Goal: Task Accomplishment & Management: Complete application form

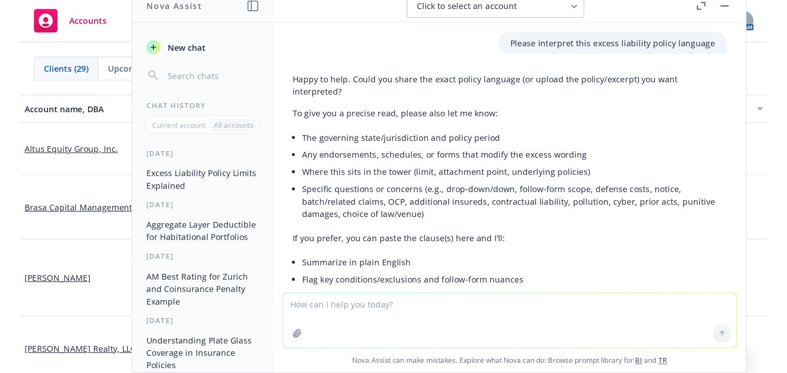
scroll to position [340, 0]
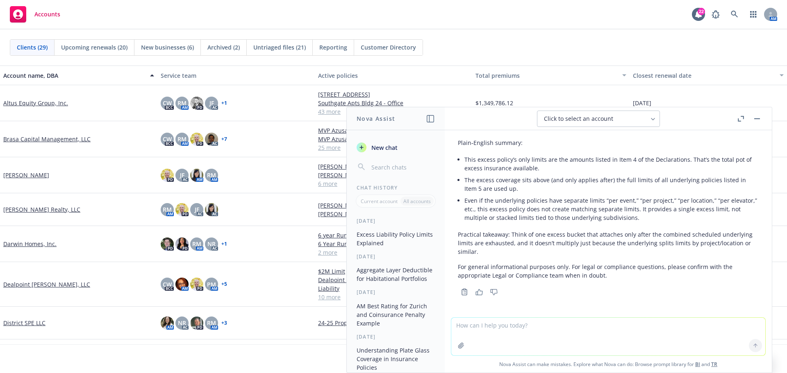
click at [518, 116] on button "button" at bounding box center [757, 119] width 10 height 10
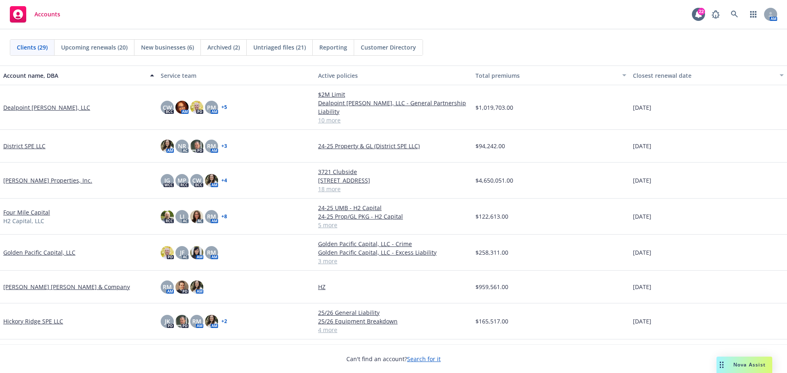
scroll to position [246, 0]
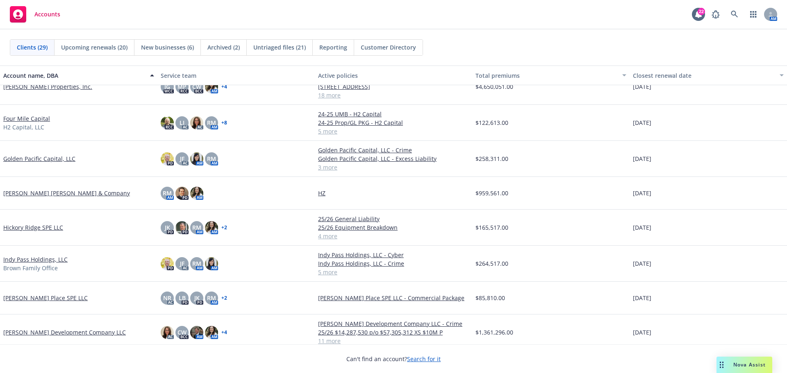
click at [52, 191] on link "Hamilton Zanze & Company" at bounding box center [66, 193] width 127 height 9
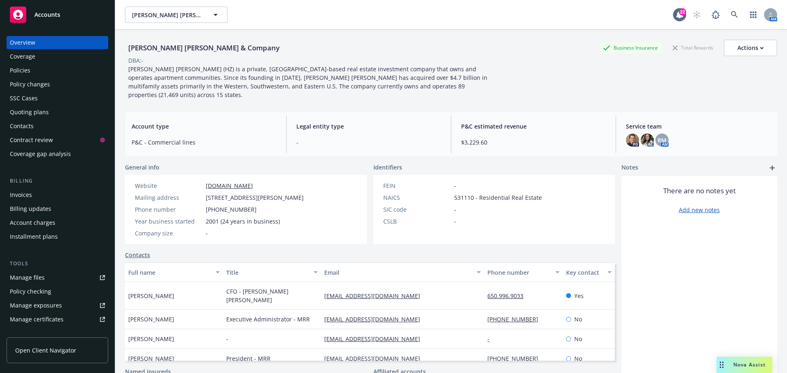
click at [17, 64] on div "Policies" at bounding box center [20, 70] width 20 height 13
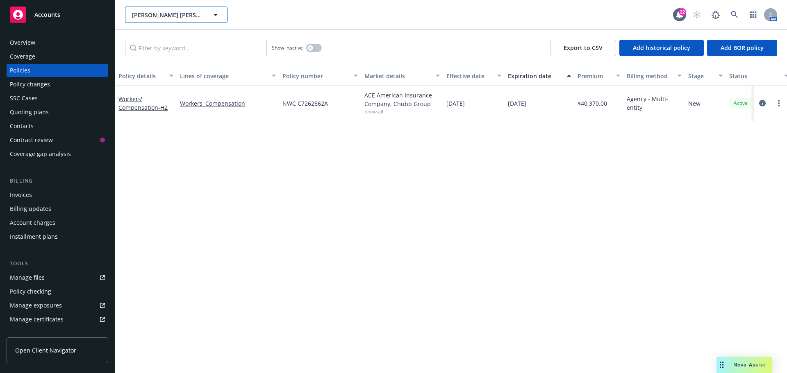
click at [218, 10] on icon "button" at bounding box center [216, 15] width 10 height 10
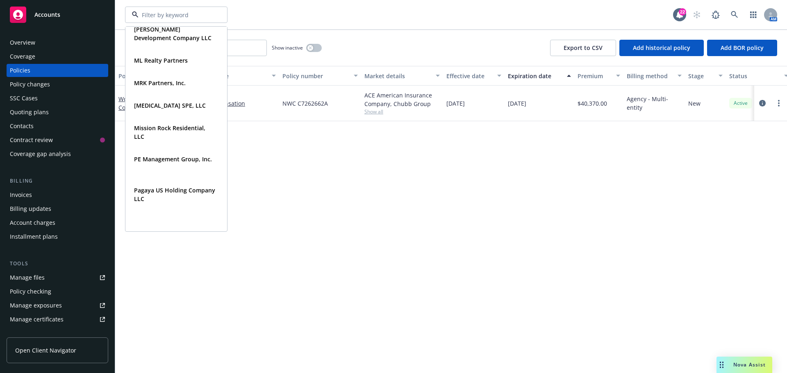
scroll to position [492, 0]
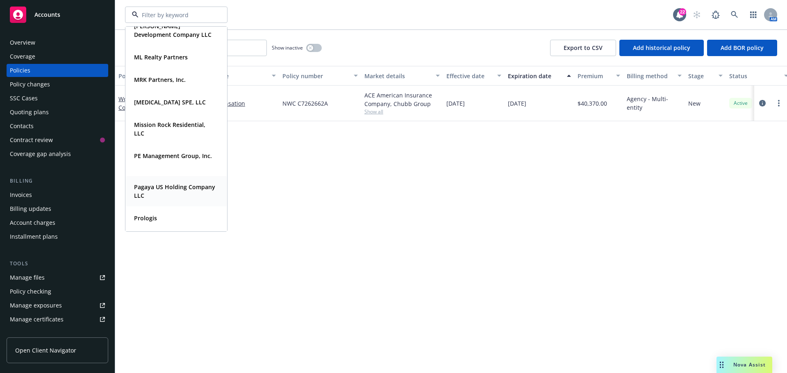
click at [176, 195] on span "Pagaya US Holding Company LLC" at bounding box center [175, 191] width 83 height 17
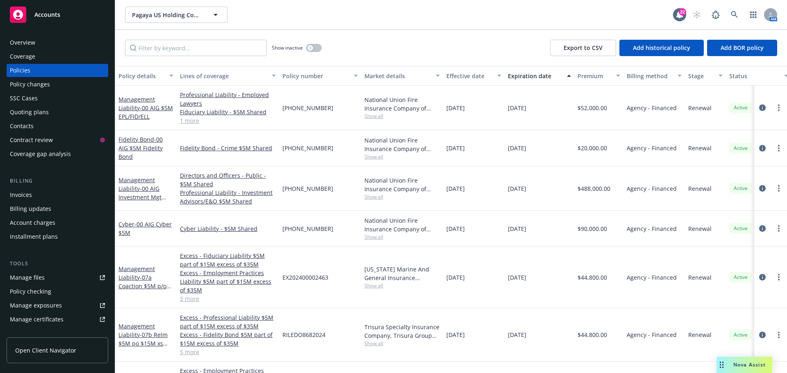
click at [28, 111] on div "Quoting plans" at bounding box center [29, 112] width 39 height 13
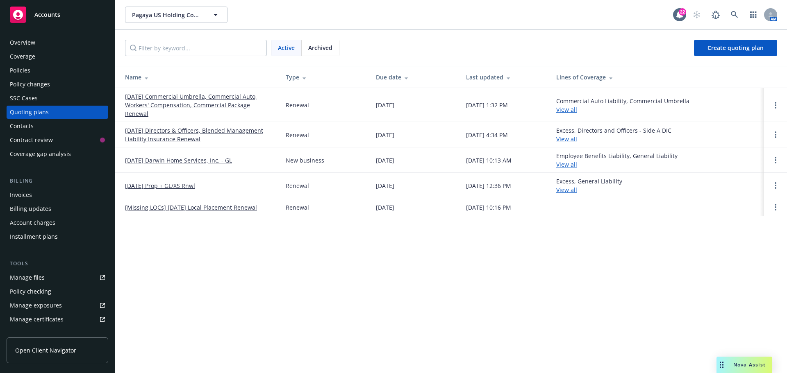
click at [199, 98] on link "09/30/25 Commercial Umbrella, Commercial Auto, Workers' Compensation, Commercia…" at bounding box center [199, 105] width 148 height 26
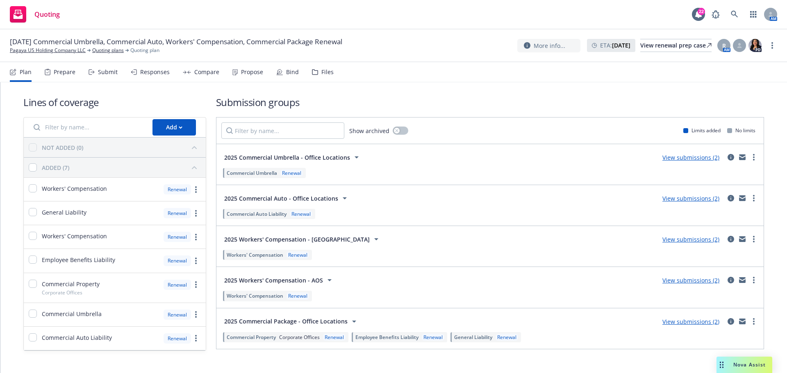
click at [241, 69] on div "Propose" at bounding box center [252, 72] width 22 height 7
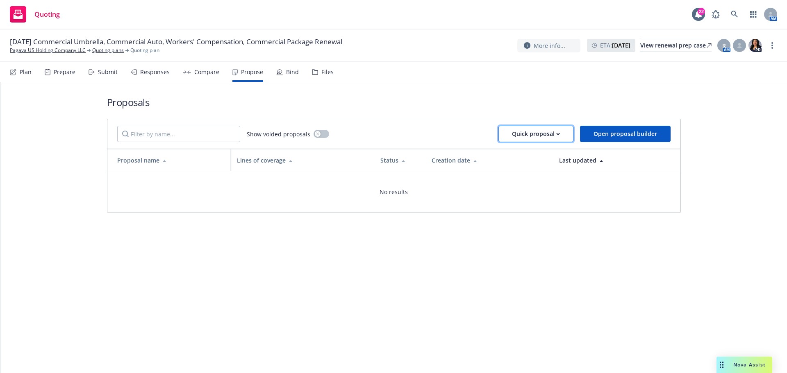
click at [537, 135] on div "Quick proposal" at bounding box center [536, 134] width 48 height 16
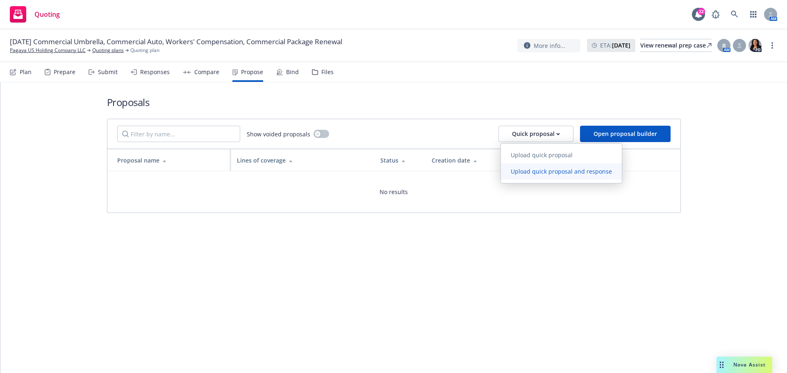
click at [550, 172] on span "Upload quick proposal and response" at bounding box center [561, 172] width 121 height 8
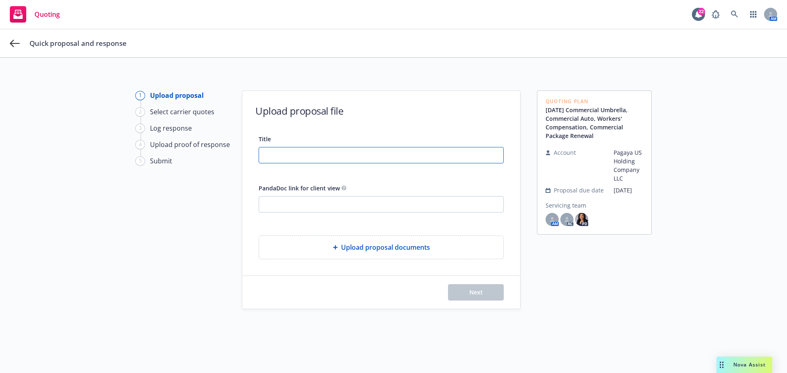
click at [279, 157] on input "Title" at bounding box center [381, 156] width 244 height 16
type input "9/30/25-26 Corp Office P&C Renewal Proposal"
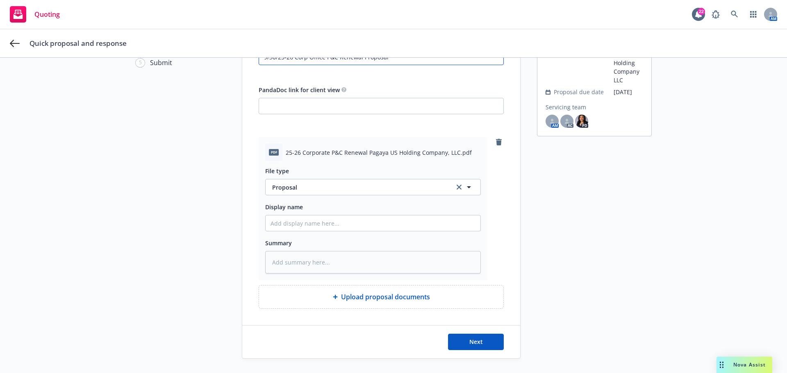
scroll to position [76, 0]
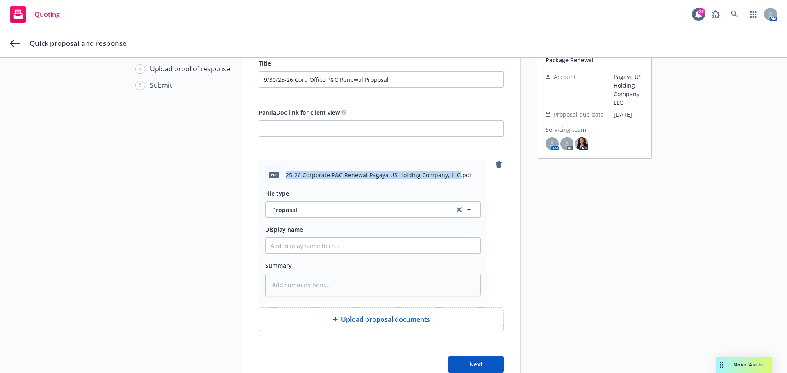
drag, startPoint x: 283, startPoint y: 175, endPoint x: 453, endPoint y: 176, distance: 170.1
click at [453, 176] on span "25-26 Corporate P&C Renewal Pagaya US Holding Company, LLC.pdf" at bounding box center [379, 175] width 186 height 9
copy span "25-26 Corporate P&C Renewal Pagaya US Holding Company, LLC"
click at [274, 251] on input "Display name" at bounding box center [373, 246] width 215 height 16
paste input "25-26 Corporate P&C Renewal Pagaya US Holding Company, LLC"
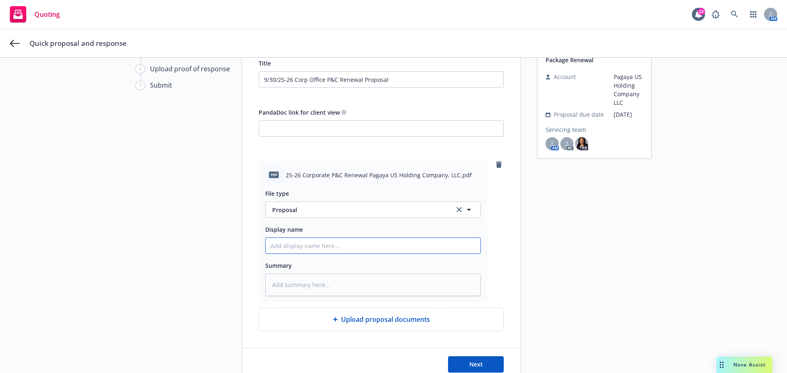
type textarea "x"
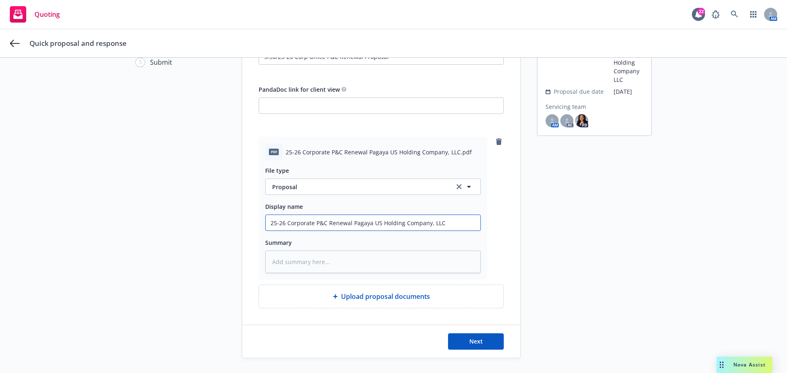
scroll to position [117, 0]
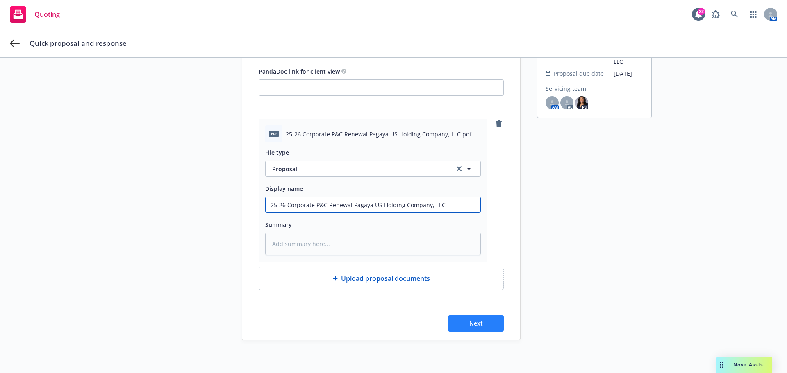
type input "25-26 Corporate P&C Renewal Pagaya US Holding Company, LLC"
click at [477, 327] on button "Next" at bounding box center [476, 324] width 56 height 16
type textarea "x"
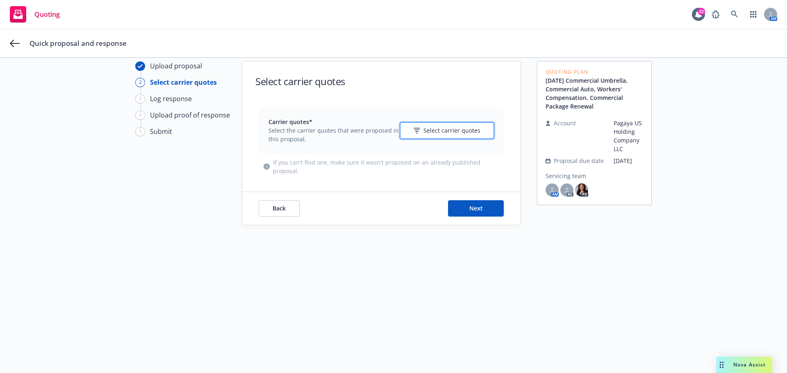
click at [436, 132] on span "Select carrier quotes" at bounding box center [451, 130] width 57 height 9
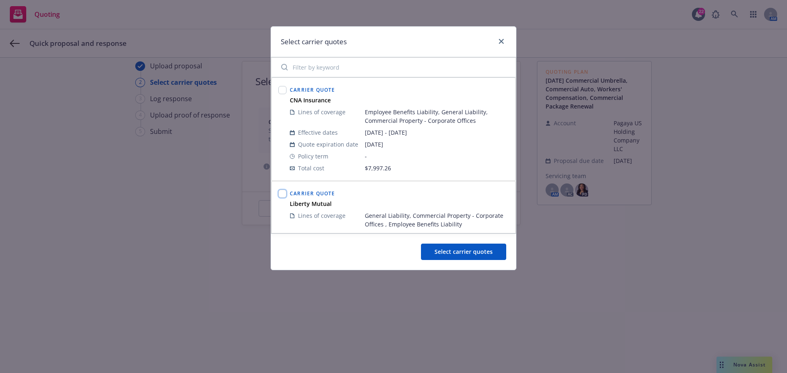
click at [282, 197] on input "checkbox" at bounding box center [282, 194] width 8 height 8
checkbox input "true"
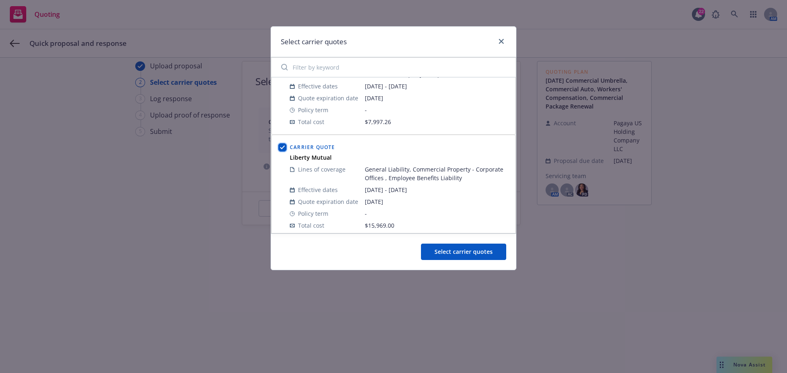
scroll to position [0, 0]
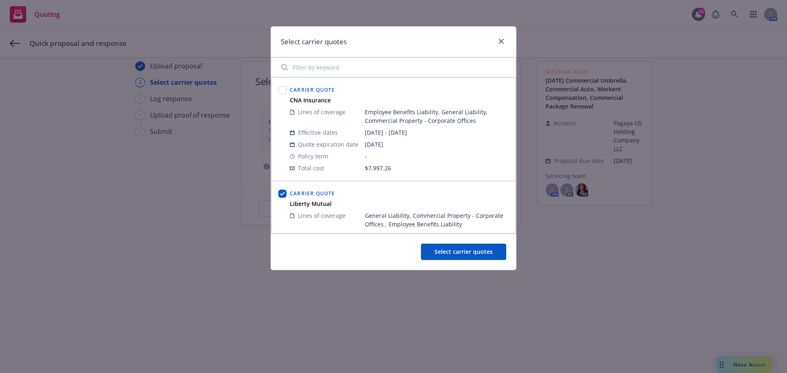
click at [303, 69] on input "Filter by keyword" at bounding box center [393, 67] width 234 height 16
type input "liberty"
click at [282, 197] on input "checkbox" at bounding box center [282, 194] width 8 height 8
checkbox input "true"
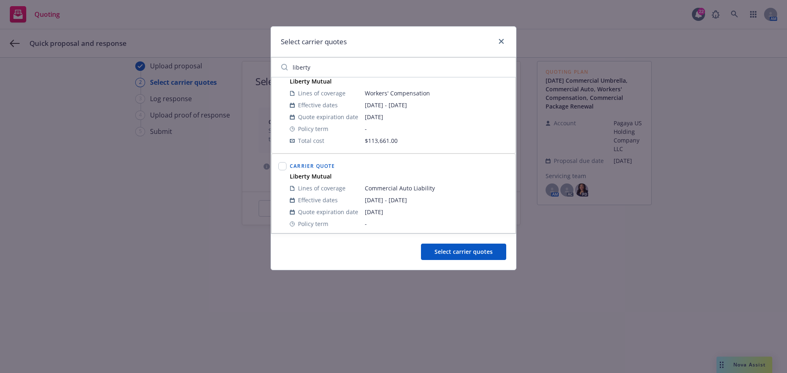
scroll to position [123, 0]
click at [284, 168] on input "checkbox" at bounding box center [282, 166] width 8 height 8
checkbox input "true"
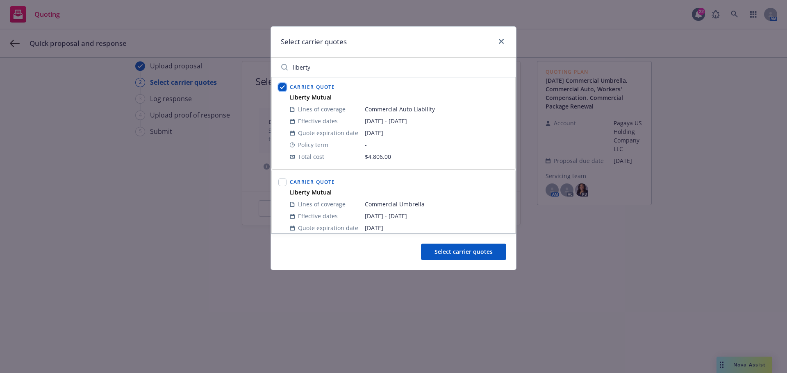
scroll to position [205, 0]
click at [283, 178] on input "checkbox" at bounding box center [282, 179] width 8 height 8
checkbox input "true"
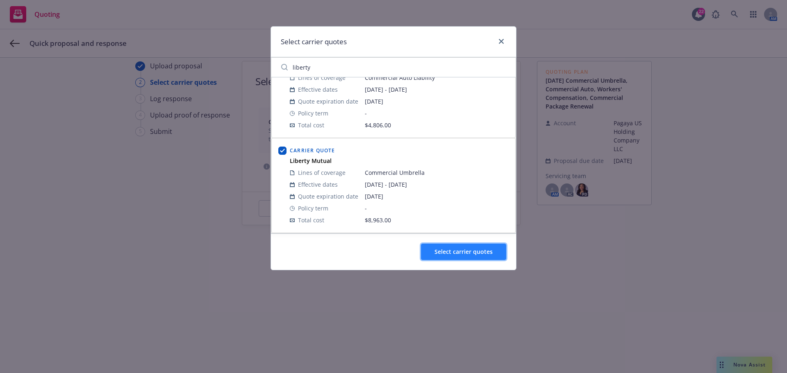
click at [466, 254] on span "Select carrier quotes" at bounding box center [463, 252] width 58 height 8
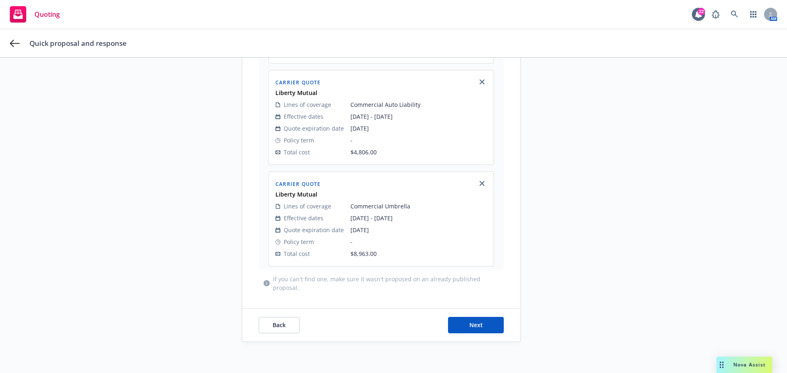
scroll to position [329, 0]
click at [484, 325] on button "Next" at bounding box center [476, 324] width 56 height 16
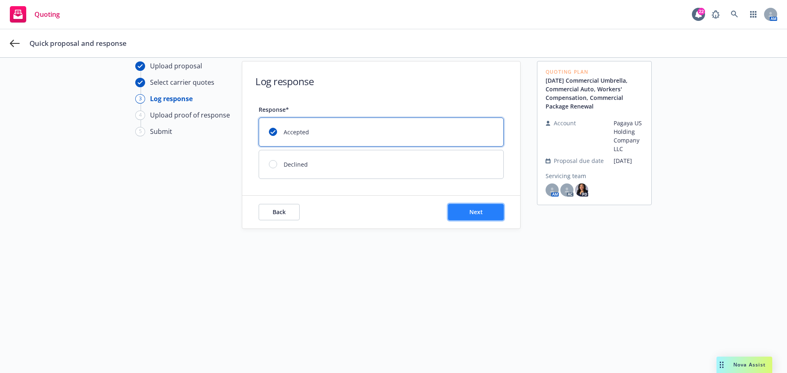
click at [482, 215] on button "Next" at bounding box center [476, 212] width 56 height 16
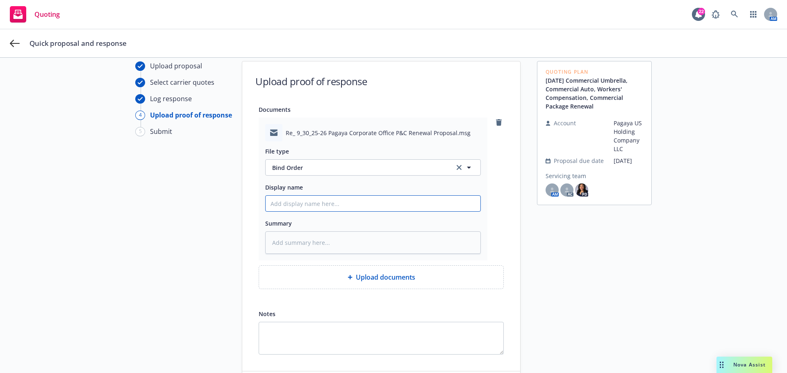
click at [294, 206] on input "Display name" at bounding box center [373, 204] width 215 height 16
type textarea "x"
type input "9"
type textarea "x"
type input "9/"
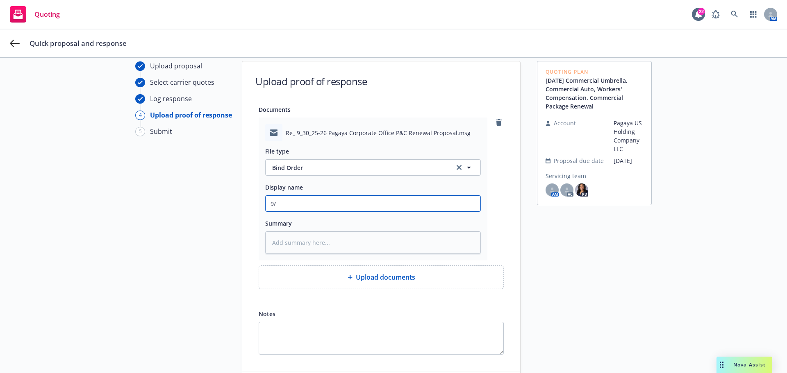
type textarea "x"
type input "9/3"
type textarea "x"
type input "9/30"
type textarea "x"
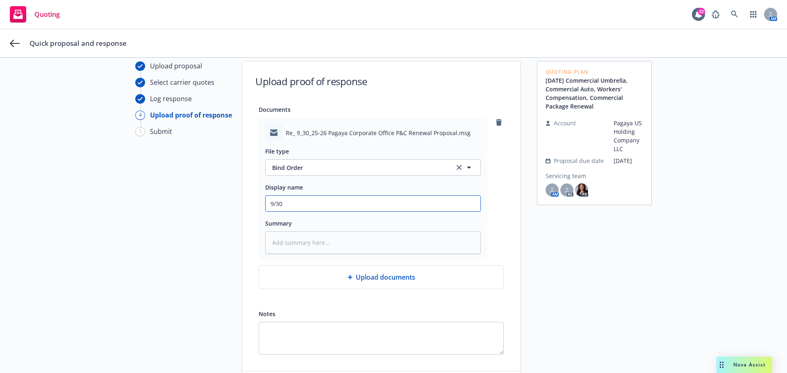
type input "9/30/"
type textarea "x"
type input "9/30/2"
type textarea "x"
type input "9/30/25"
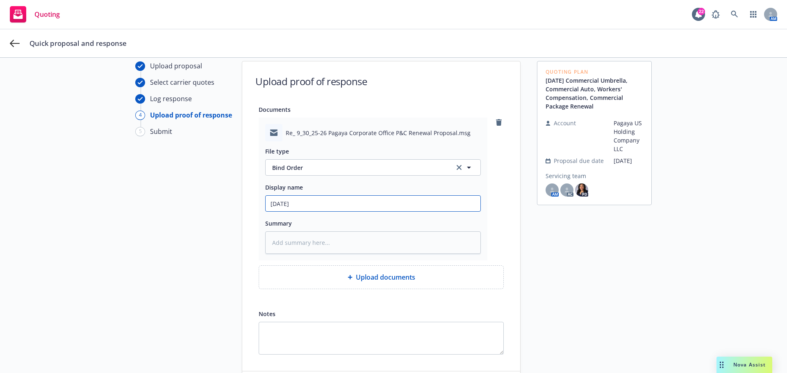
type textarea "x"
type input "9/30/25-"
type textarea "x"
type input "9/30/25-2"
type textarea "x"
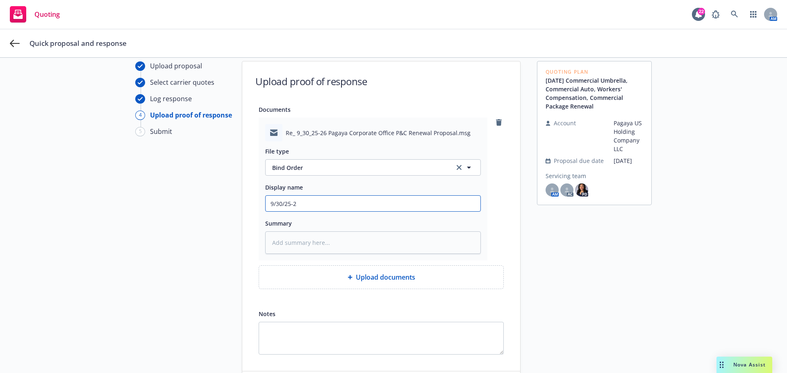
type input "9/30/25-26"
type textarea "x"
type input "9/30/25-26"
type textarea "x"
type input "9/30/25-26 B"
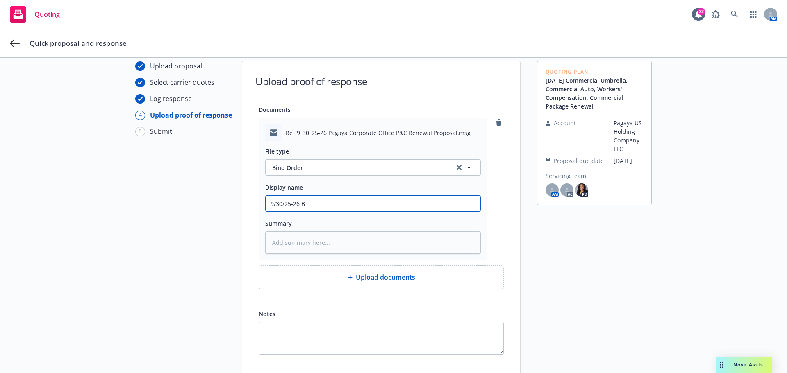
type textarea "x"
type input "9/30/25-26 Bi"
type textarea "x"
type input "9/30/25-26 Bin"
type textarea "x"
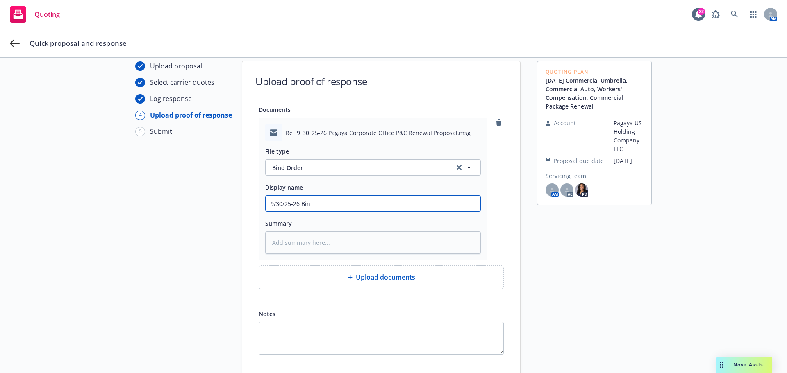
type input "9/30/25-26 Bind"
type textarea "x"
type input "9/30/25-26 Bind"
type textarea "x"
type input "9/30/25-26 Bind O"
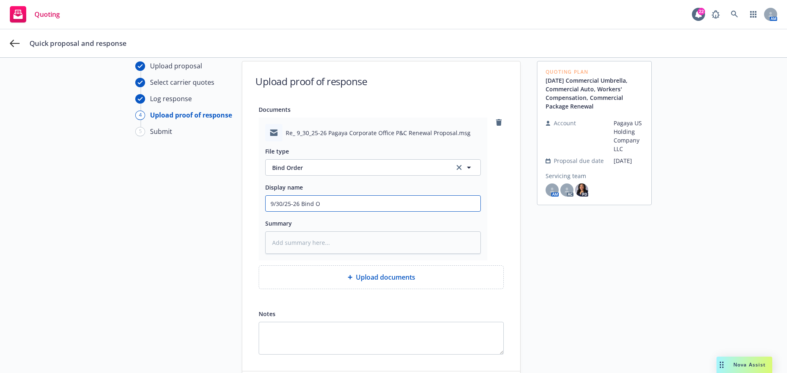
type textarea "x"
type input "9/30/25-26 Bind Or"
type textarea "x"
type input "9/30/25-26 Bind Ord"
type textarea "x"
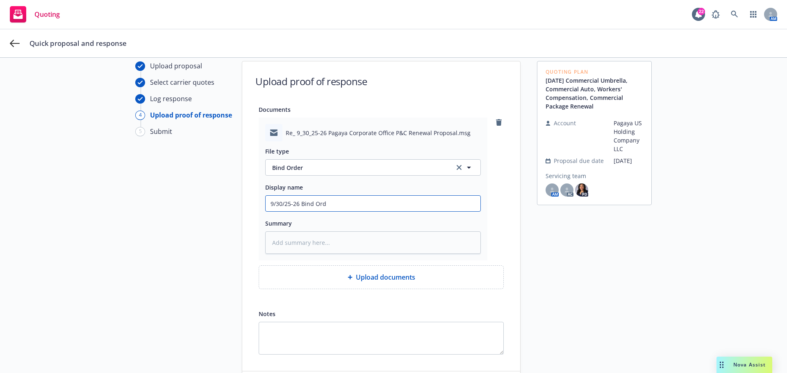
type input "9/30/25-26 Bind Orde"
type textarea "x"
type input "9/30/25-26 Bind Order"
type textarea "x"
type input "9/30/25-26 Bind Order"
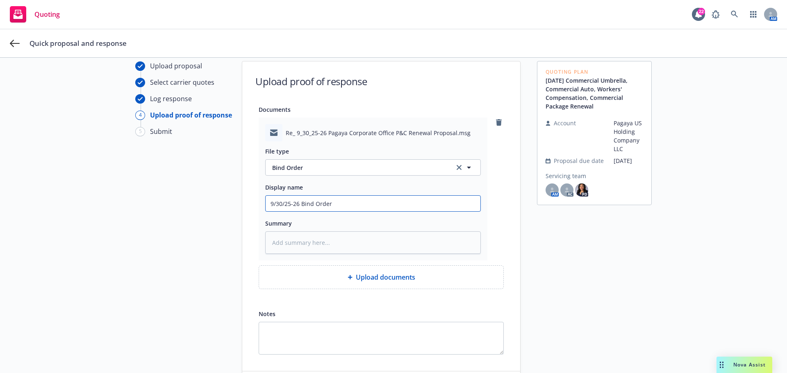
type textarea "x"
type input "9/30/25-26 Bind Order f"
type textarea "x"
type input "9/30/25-26 Bind Order fr"
type textarea "x"
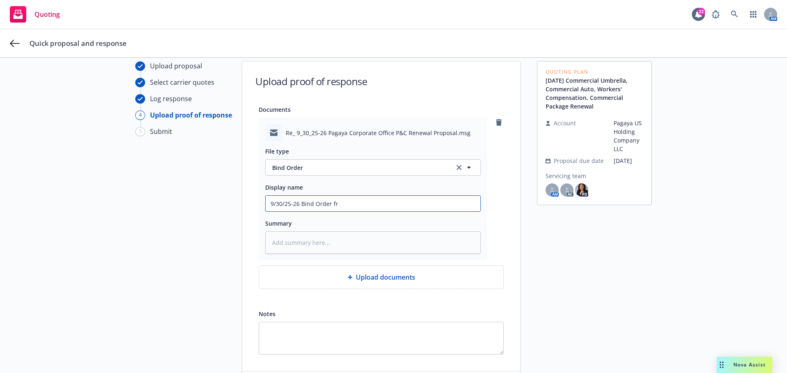
type input "9/30/25-26 Bind Order fro"
type textarea "x"
type input "9/30/25-26 Bind Order from"
type textarea "x"
type input "9/30/25-26 Bind Order from"
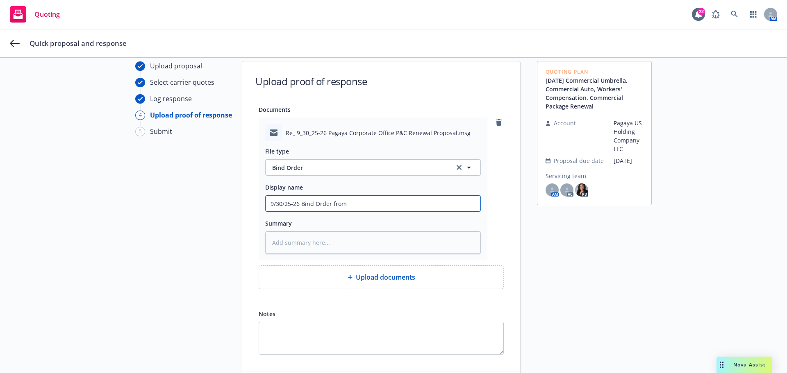
type textarea "x"
type input "9/30/25-26 Bind Order from C"
type textarea "x"
type input "9/30/25-26 Bind Order from Cl"
type textarea "x"
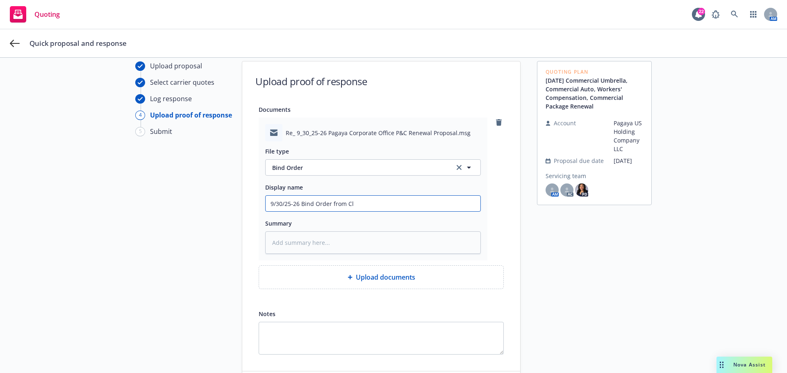
type input "9/30/25-26 Bind Order from Cli"
type textarea "x"
type input "9/30/25-26 Bind Order from Clie"
type textarea "x"
type input "9/30/25-26 Bind Order from Clien"
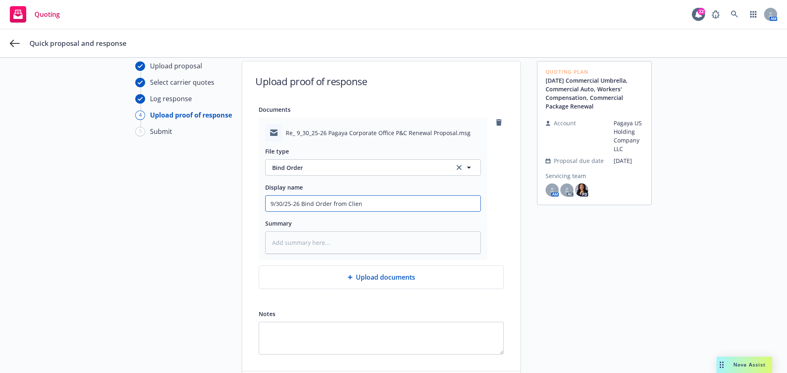
type textarea "x"
type input "9/30/25-26 Bind Order from Client"
type textarea "x"
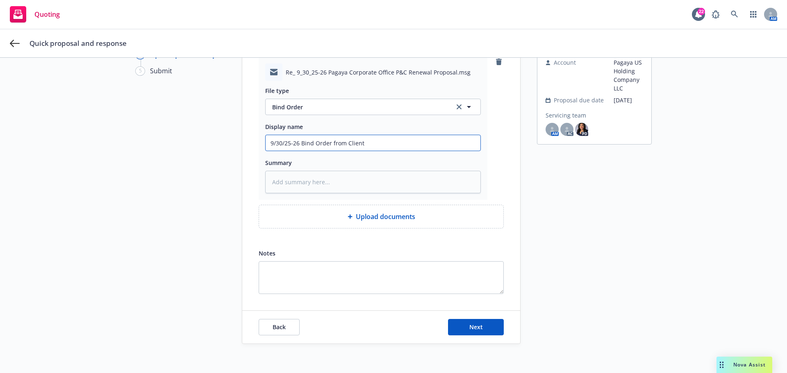
scroll to position [94, 0]
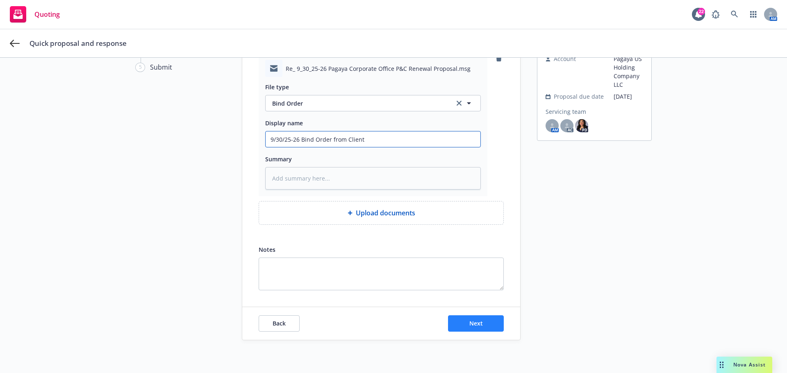
type input "9/30/25-26 Bind Order from Client"
click at [484, 327] on button "Next" at bounding box center [476, 324] width 56 height 16
type textarea "x"
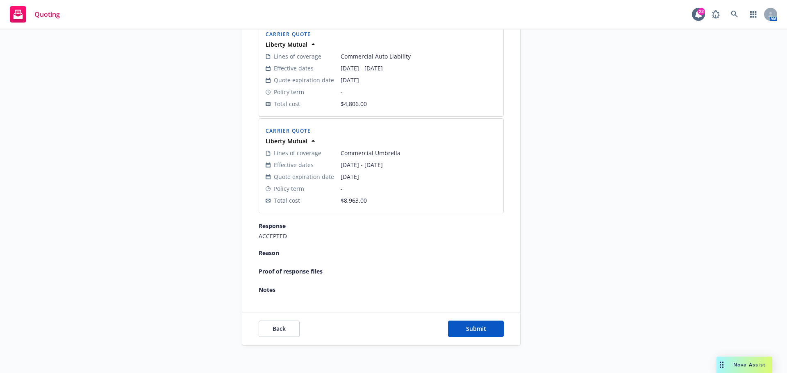
scroll to position [393, 0]
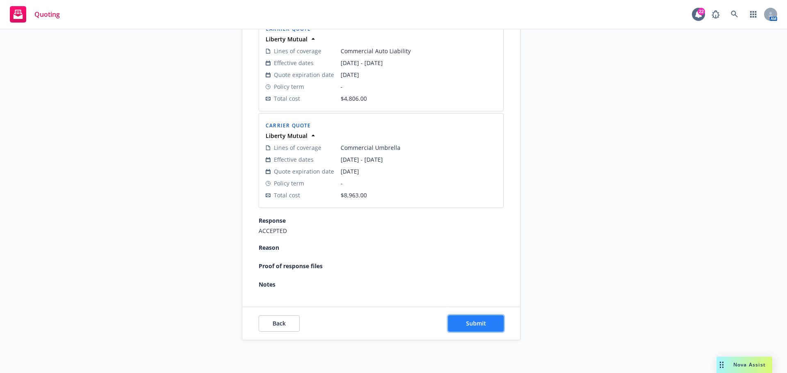
click at [483, 325] on button "Submit" at bounding box center [476, 324] width 56 height 16
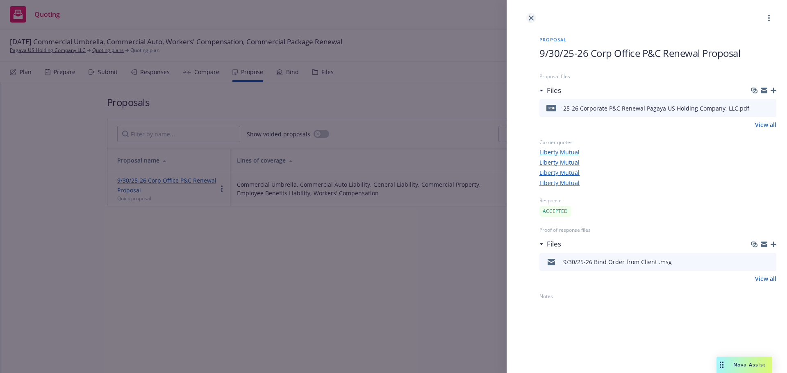
click at [529, 18] on icon "close" at bounding box center [531, 18] width 5 height 5
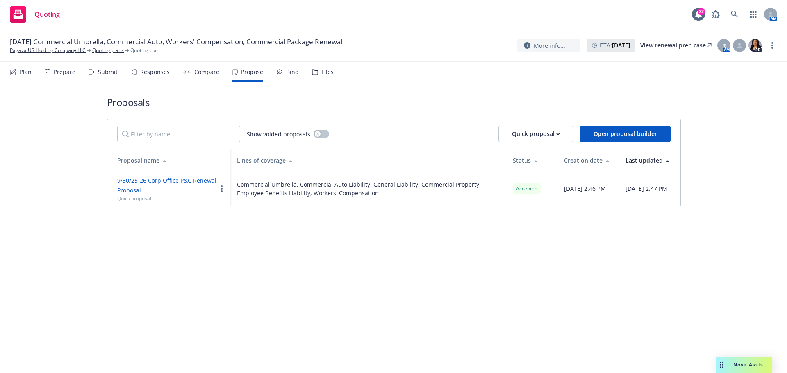
click at [281, 72] on div "Bind" at bounding box center [287, 72] width 23 height 20
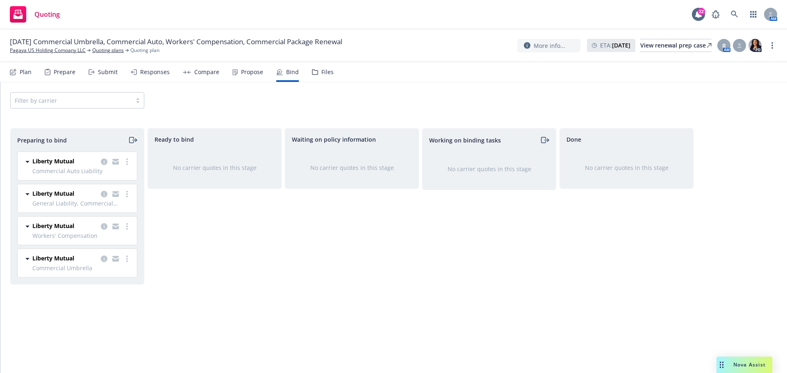
click at [132, 140] on icon "moveRight" at bounding box center [132, 140] width 9 height 10
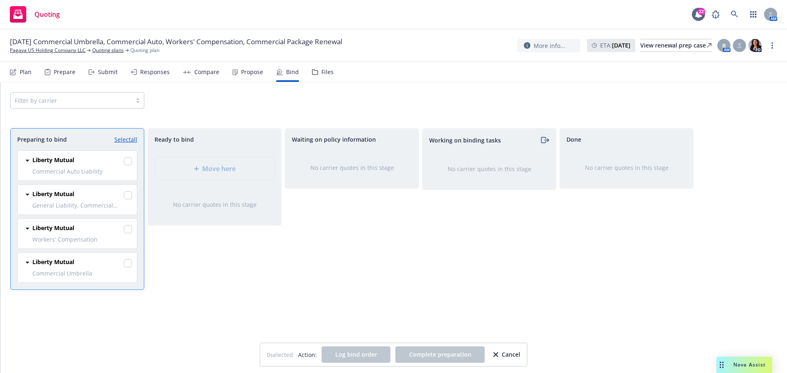
click at [127, 141] on link "Select all" at bounding box center [125, 139] width 23 height 9
checkbox input "true"
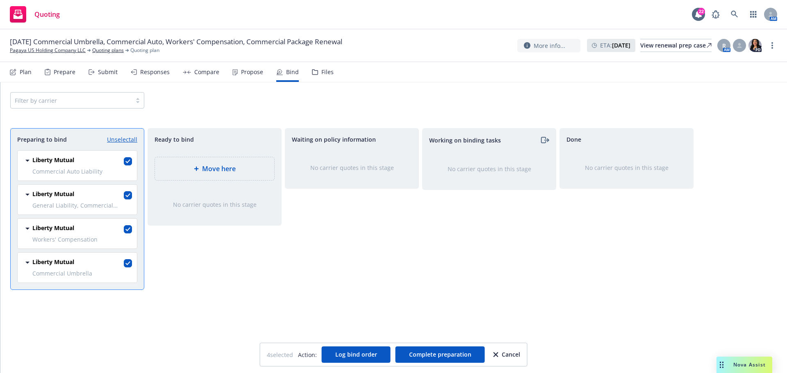
click at [232, 175] on div "Move here" at bounding box center [214, 168] width 119 height 23
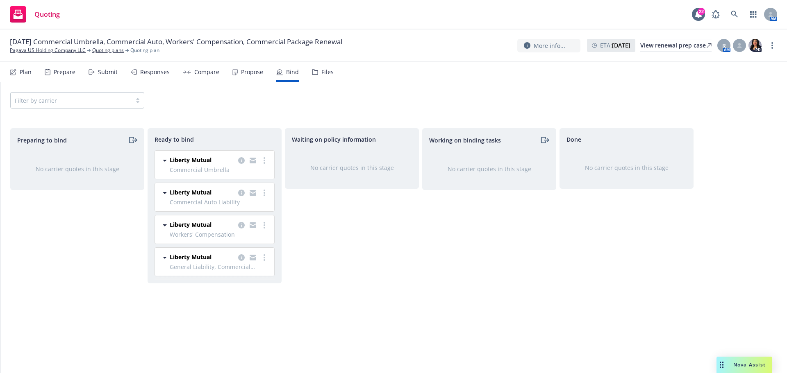
click at [201, 93] on div "Filter by carrier" at bounding box center [393, 100] width 767 height 16
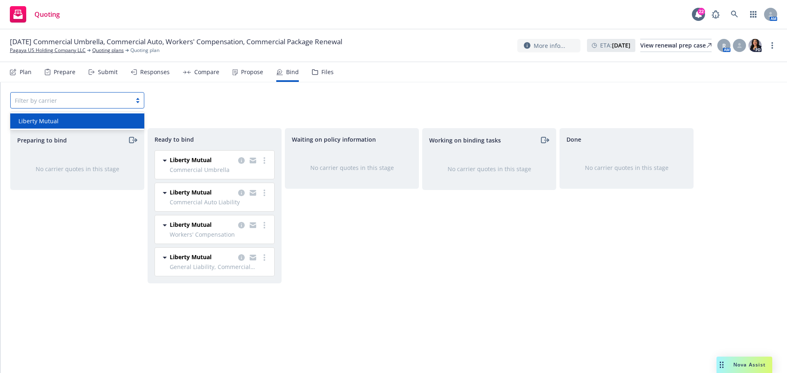
click at [134, 100] on div at bounding box center [138, 100] width 12 height 7
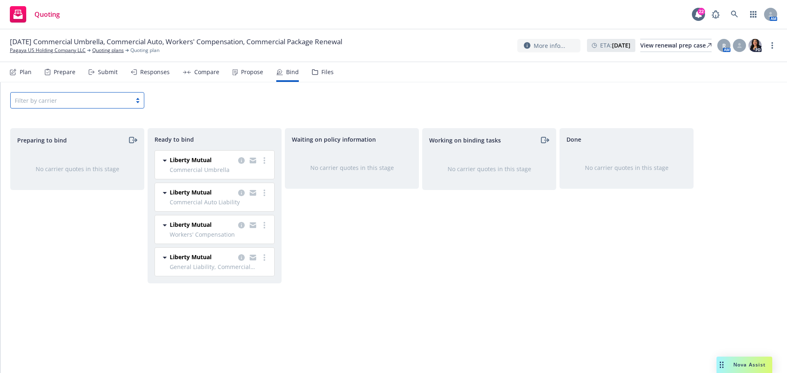
click at [198, 109] on div "Select is focused ,type to refine list, press Down to open the menu, Filter by …" at bounding box center [393, 100] width 786 height 36
click at [198, 71] on div "Compare" at bounding box center [206, 72] width 25 height 7
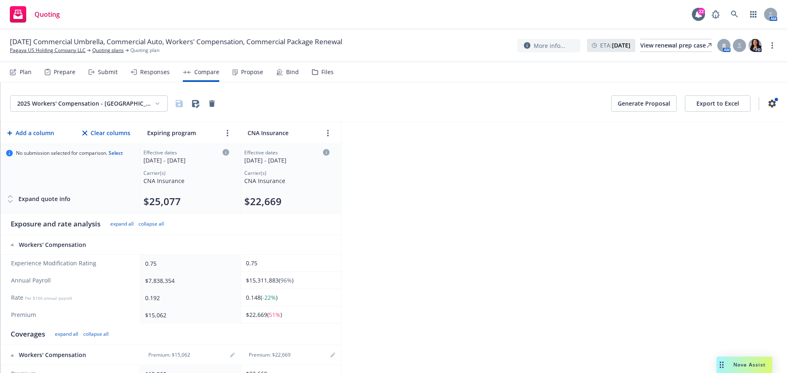
click at [59, 73] on div "Prepare" at bounding box center [65, 72] width 22 height 7
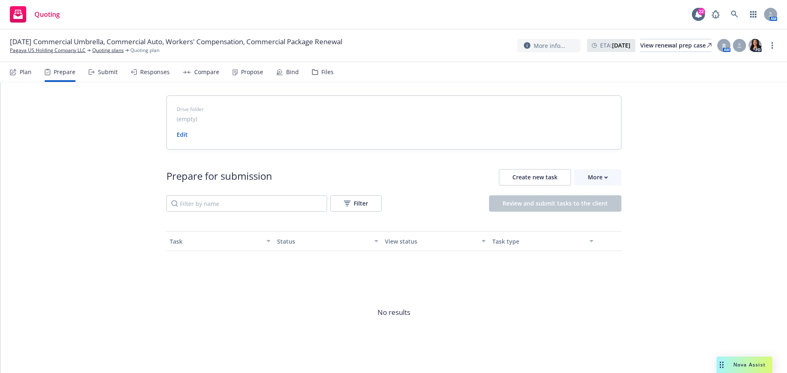
click at [30, 75] on div "Plan" at bounding box center [26, 72] width 12 height 7
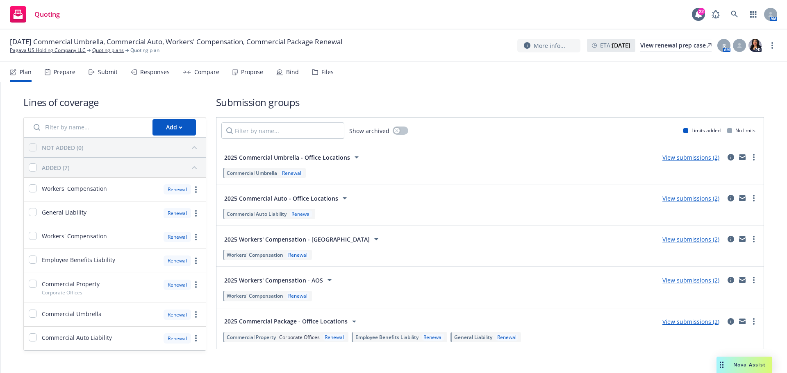
click at [102, 70] on div "Submit" at bounding box center [108, 72] width 20 height 7
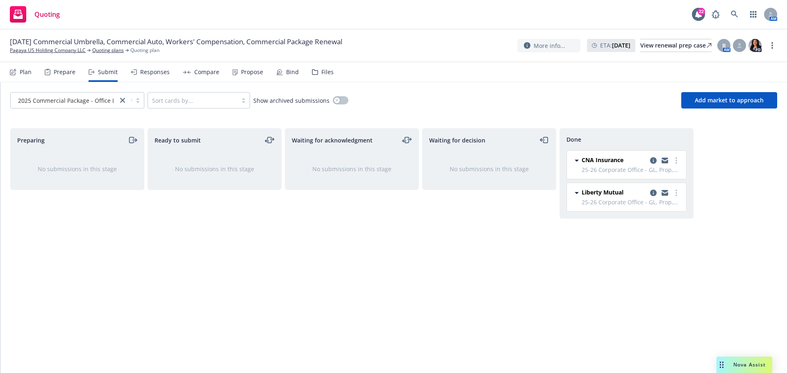
click at [144, 73] on div "Responses" at bounding box center [155, 72] width 30 height 7
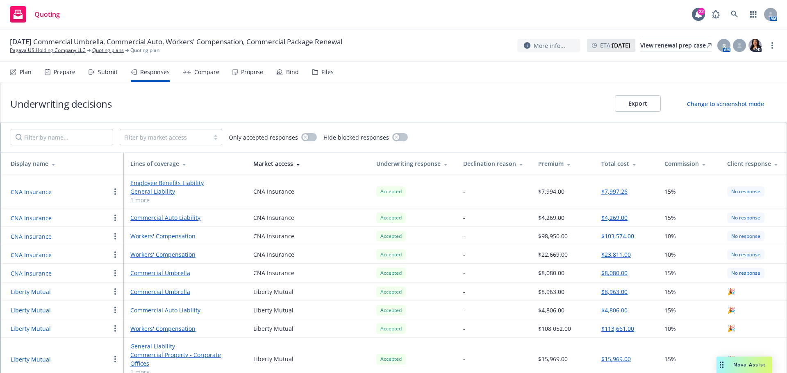
click at [196, 69] on div "Compare" at bounding box center [206, 72] width 25 height 7
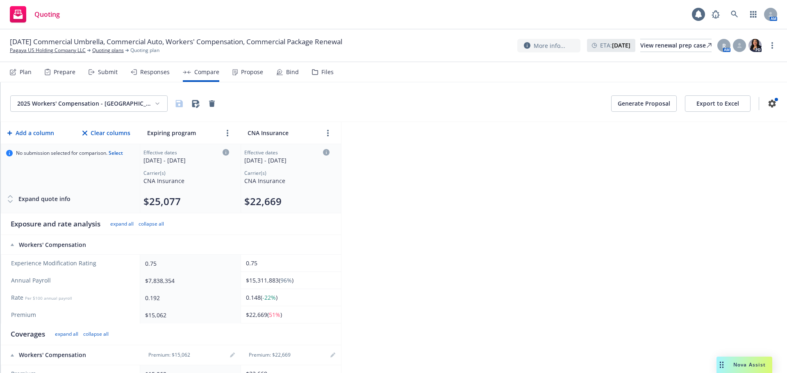
click at [249, 71] on div "Propose" at bounding box center [252, 72] width 22 height 7
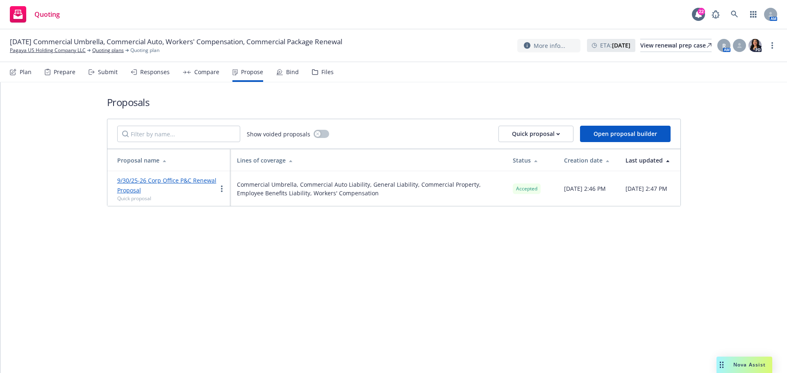
click at [282, 71] on div "Bind" at bounding box center [287, 72] width 23 height 20
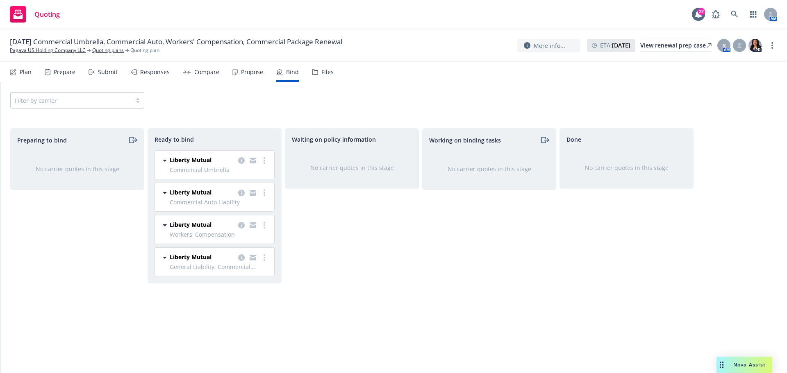
click at [313, 71] on icon at bounding box center [314, 72] width 5 height 5
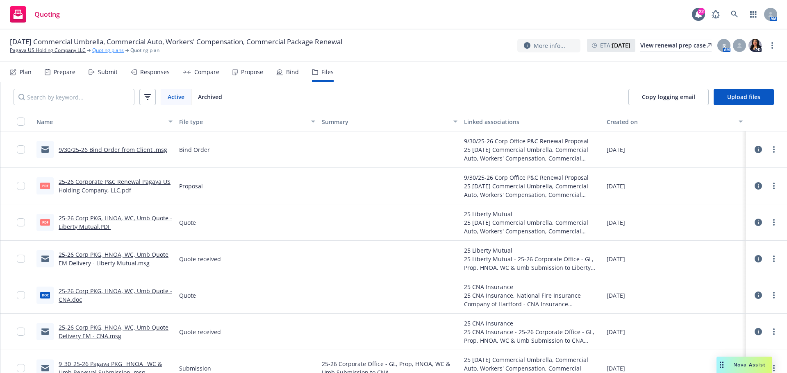
click at [105, 49] on link "Quoting plans" at bounding box center [108, 50] width 32 height 7
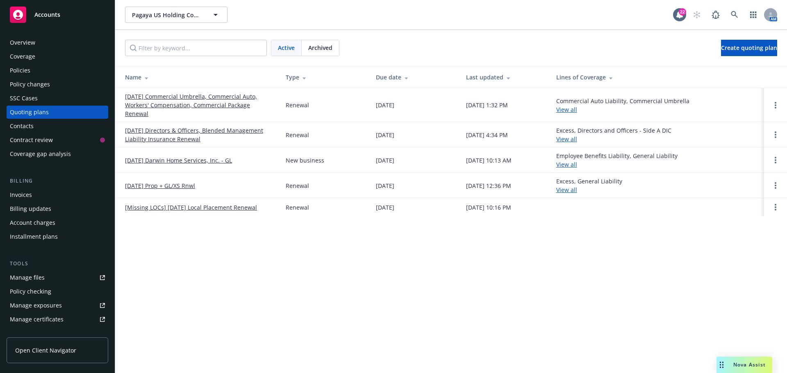
click at [164, 127] on link "09/30/2025 Directors & Officers, Blended Management Liability Insurance Renewal" at bounding box center [199, 134] width 148 height 17
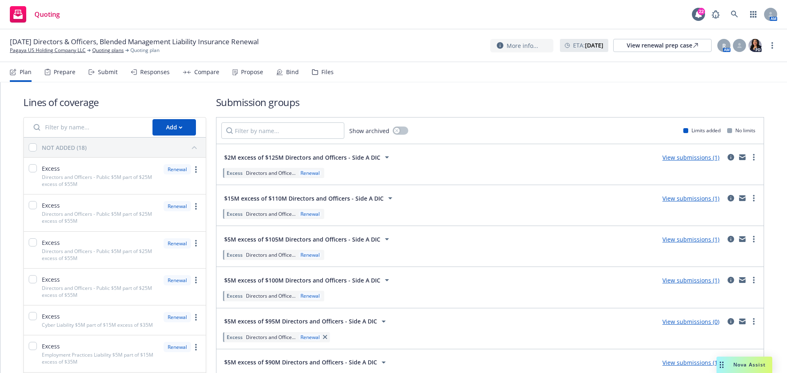
click at [251, 73] on div "Propose" at bounding box center [252, 72] width 22 height 7
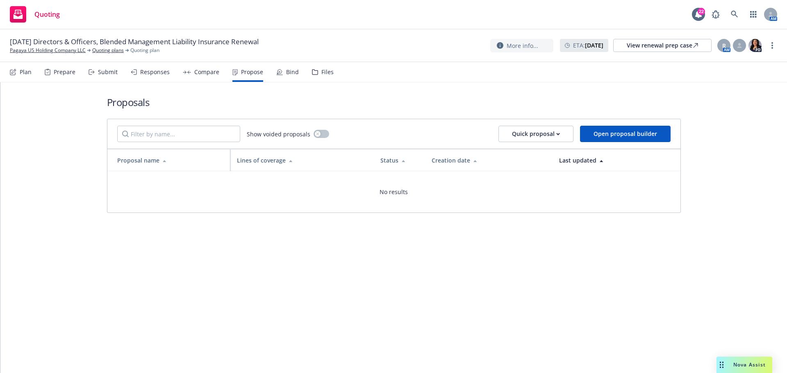
click at [213, 71] on div "Compare" at bounding box center [206, 72] width 25 height 7
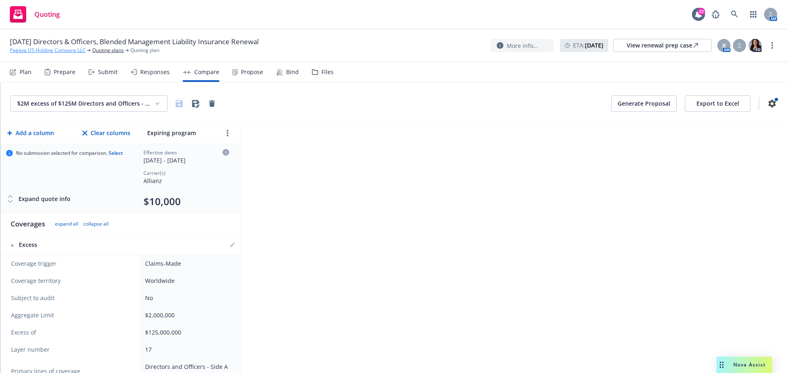
click at [37, 48] on link "Pagaya US Holding Company LLC" at bounding box center [48, 50] width 76 height 7
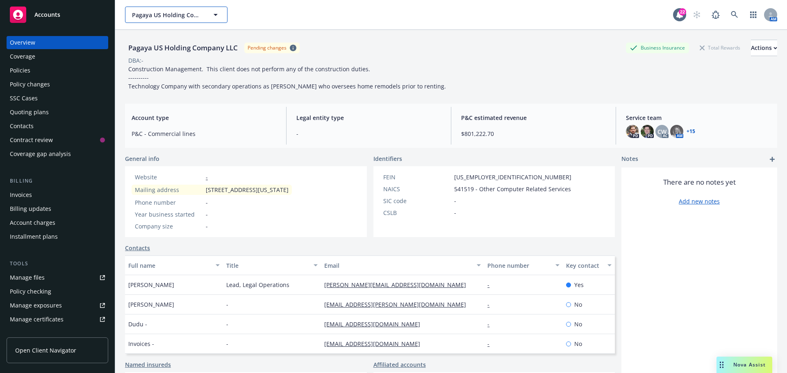
drag, startPoint x: 211, startPoint y: 13, endPoint x: 192, endPoint y: 11, distance: 19.8
click at [211, 13] on icon "button" at bounding box center [216, 15] width 10 height 10
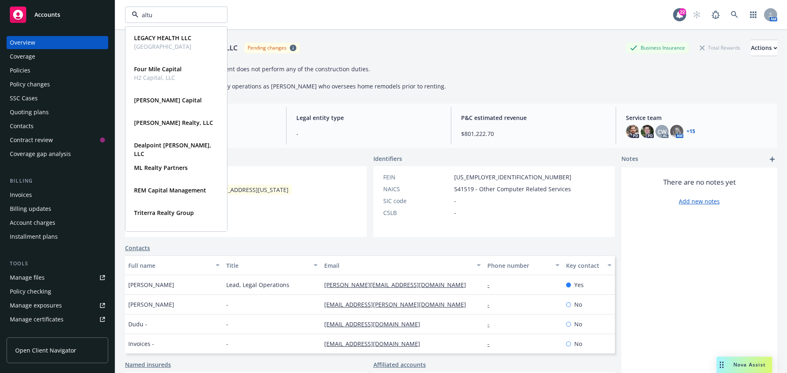
type input "altus"
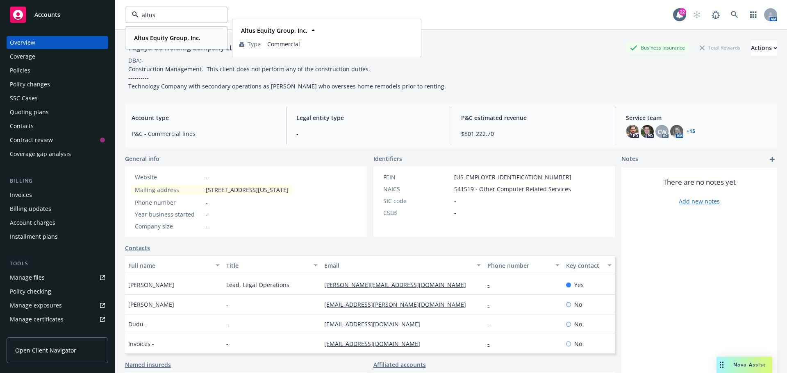
click at [178, 42] on span "Altus Equity Group, Inc." at bounding box center [167, 38] width 66 height 9
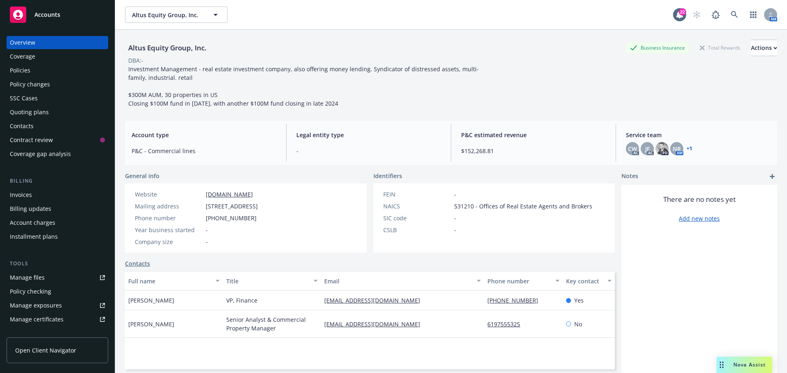
click at [32, 83] on div "Policy changes" at bounding box center [30, 84] width 40 height 13
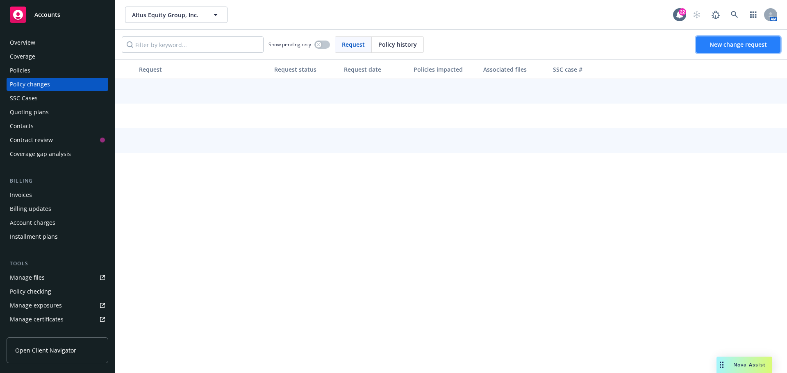
click at [719, 45] on span "New change request" at bounding box center [737, 45] width 57 height 8
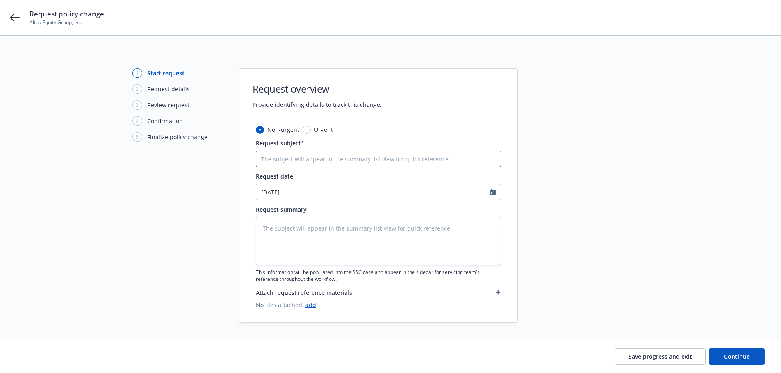
click at [338, 161] on input "Request subject*" at bounding box center [378, 159] width 245 height 16
click at [11, 15] on icon at bounding box center [15, 18] width 10 height 10
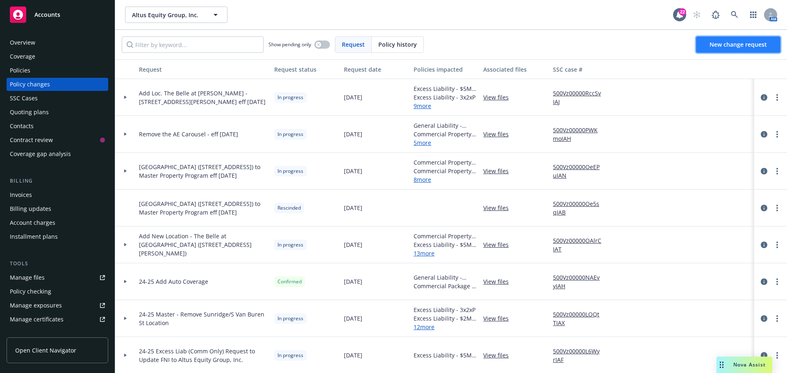
click at [747, 43] on span "New change request" at bounding box center [737, 45] width 57 height 8
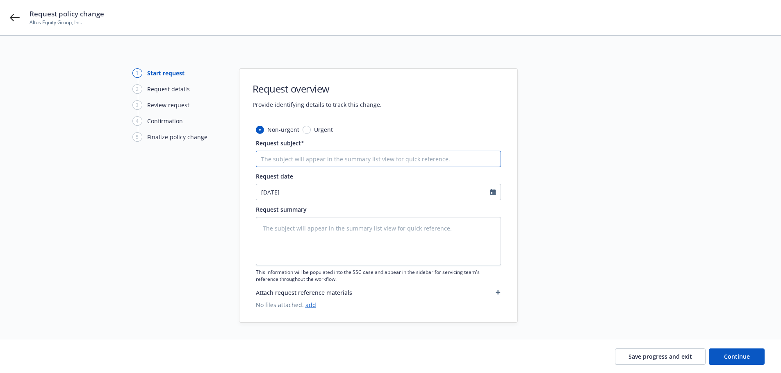
click at [305, 160] on input "Request subject*" at bounding box center [378, 159] width 245 height 16
type textarea "x"
type input "A"
type textarea "x"
type input "Ad"
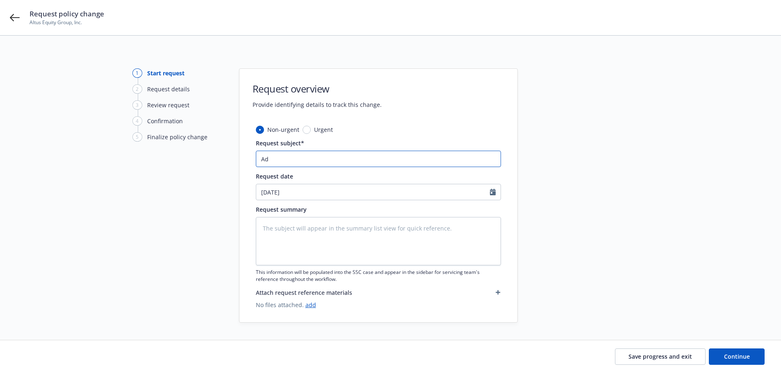
type textarea "x"
type input "Add"
type textarea "x"
type input "Add S"
type textarea "x"
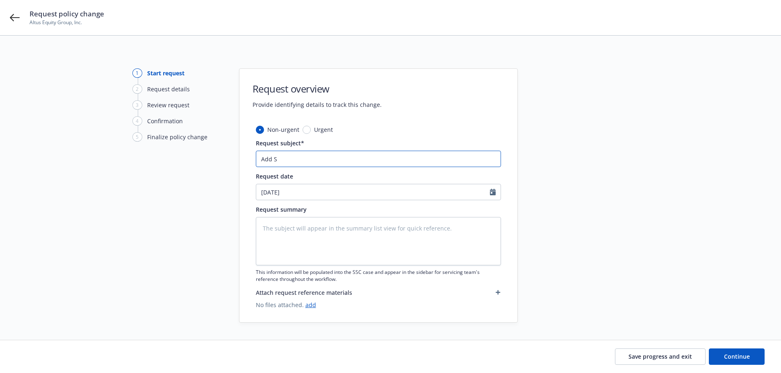
type input "Add Sa"
type textarea "x"
type input "Add San"
type textarea "x"
type input "Add San"
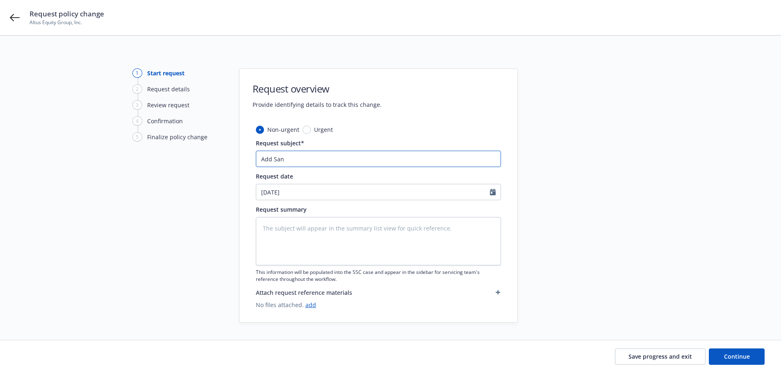
type textarea "x"
type input "Add [GEOGRAPHIC_DATA]"
type textarea "x"
type input "Add San Mar"
type textarea "x"
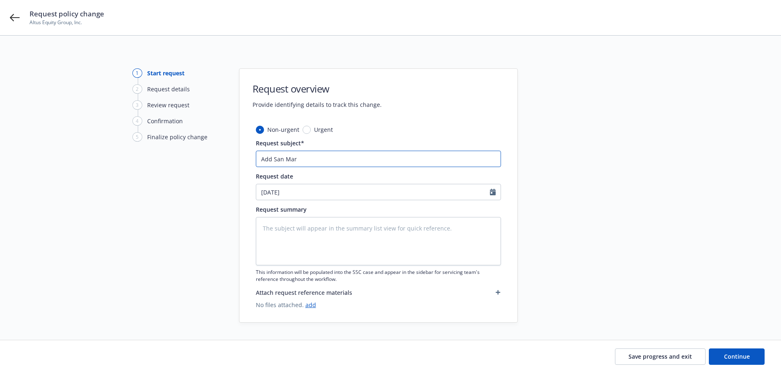
type input "Add San Marc"
type textarea "x"
type input "Add San Marco"
type textarea "x"
type input "Add [GEOGRAPHIC_DATA]"
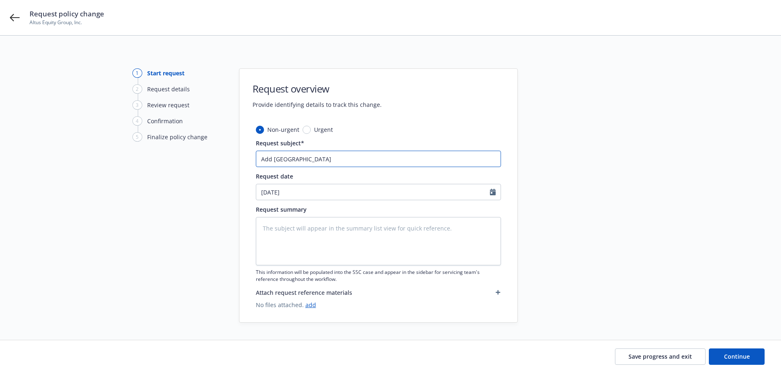
type textarea "x"
type input "Add [GEOGRAPHIC_DATA]"
type textarea "x"
type input "Add San Marcos I"
type textarea "x"
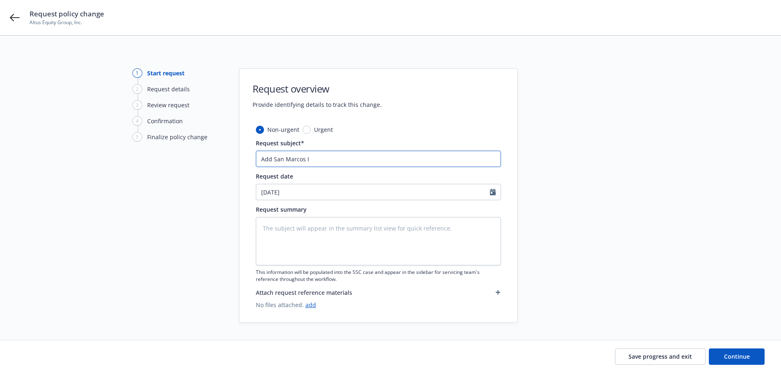
type input "Add San Marcos In"
type textarea "x"
type input "Add San Marcos Ind"
type textarea "x"
type input "Add San Marcos Indus"
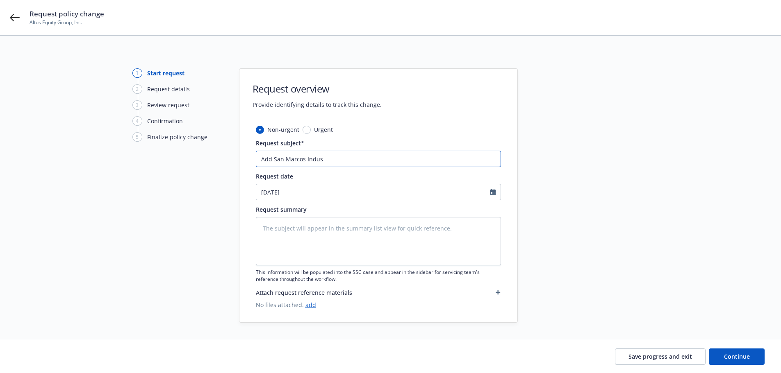
type textarea "x"
type input "Add San Marcos Indust"
type textarea "x"
type input "Add San Marcos Industr"
type textarea "x"
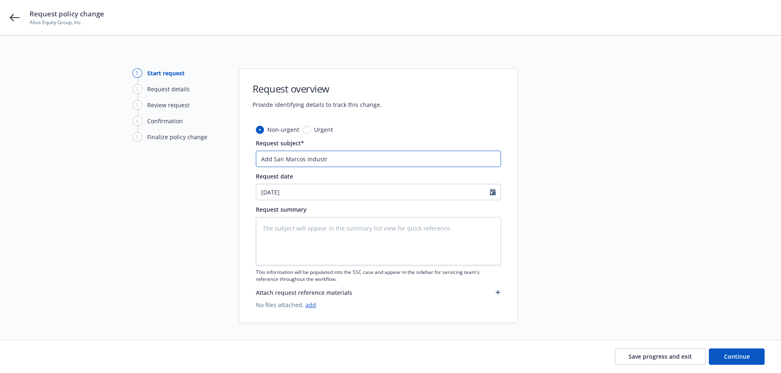
type input "Add San Marcos Industri"
type textarea "x"
type input "Add San Marcos Industria"
type textarea "x"
type input "Add San Marcos Industrial"
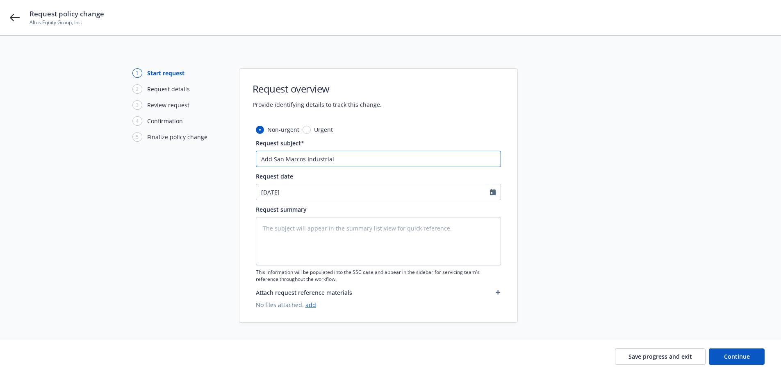
type textarea "x"
type input "Add San Marcos Industrial"
type textarea "x"
type input "Add San Marcos Industrial -"
type textarea "x"
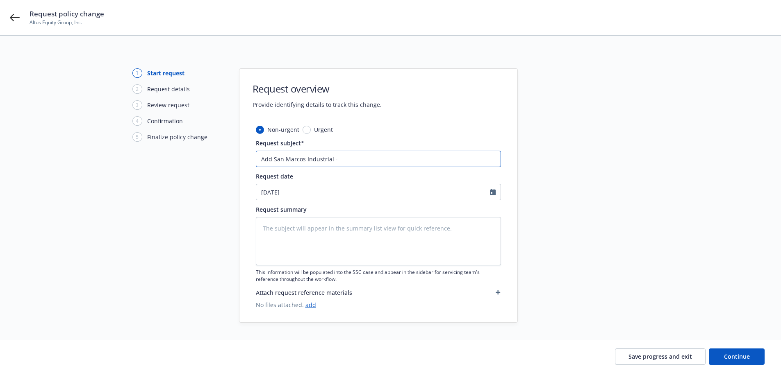
type input "Add San Marcos Industrial -"
click at [336, 159] on input "Add San Marcos Industrial -" at bounding box center [378, 159] width 245 height 16
paste input "[STREET_ADDRESS]"
type textarea "x"
type input "Add San Marcos Industrial - [STREET_ADDRESS]"
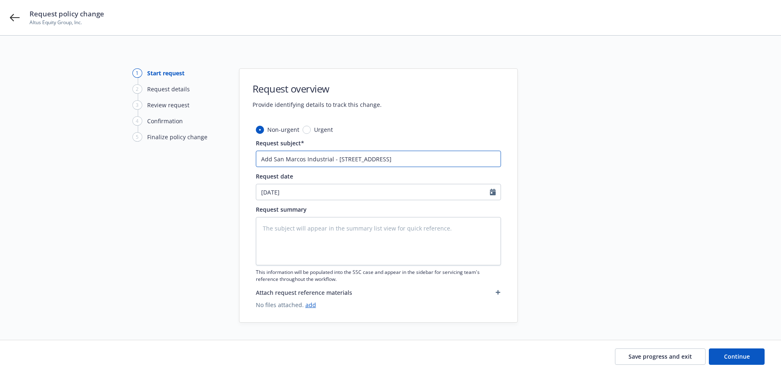
type textarea "x"
type input "Add San Marcos Industrial - [STREET_ADDRESS]"
type textarea "x"
type input "Add San Marcos Industrial - [STREET_ADDRESS] ef"
type textarea "x"
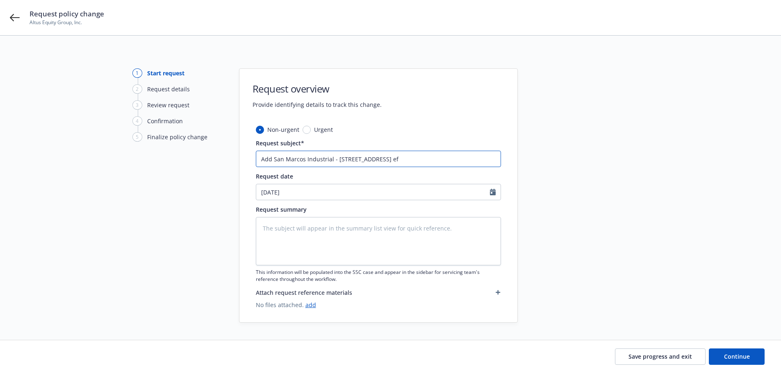
type input "Add San Marcos Industrial - [STREET_ADDRESS] eff"
type textarea "x"
type input "Add San Marcos Industrial - [STREET_ADDRESS] effe"
type textarea "x"
type input "Add San Marcos Industrial - [STREET_ADDRESS] effec"
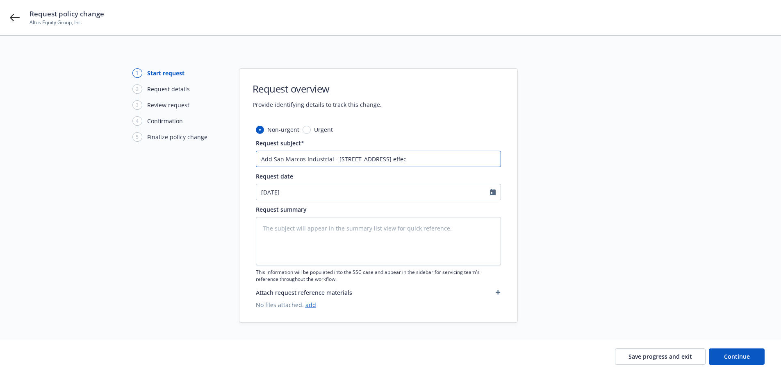
type textarea "x"
type input "Add San Marcos Industrial - [STREET_ADDRESS] effe"
type textarea "x"
type input "Add San Marcos Industrial - [STREET_ADDRESS] eff"
type textarea "x"
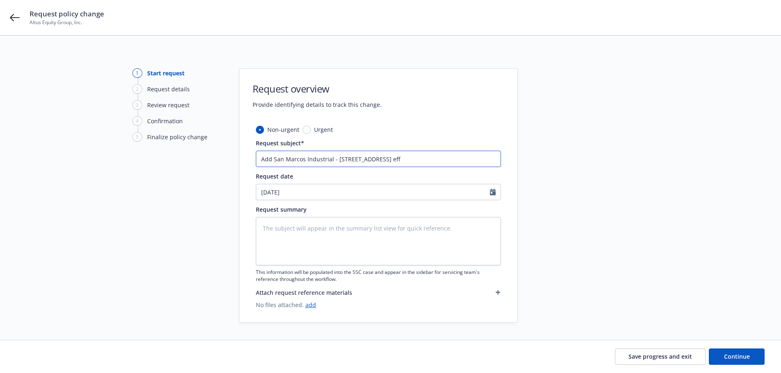
type input "Add San Marcos Industrial - [STREET_ADDRESS] eff"
type textarea "x"
type input "Add San Marcos Industrial - [STREET_ADDRESS]"
type textarea "x"
type input "Add San Marcos Industrial - [STREET_ADDRESS]/"
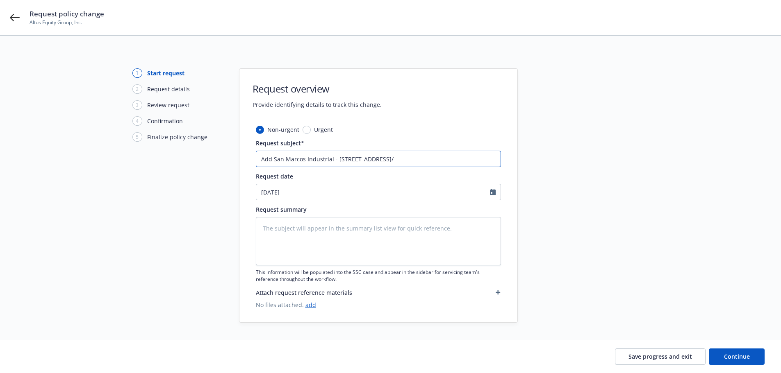
type textarea "x"
type input "Add San Marcos Industrial - [STREET_ADDRESS] eff 9/2"
type textarea "x"
type input "Add San Marcos Industrial - [STREET_ADDRESS] eff 9/29"
type textarea "x"
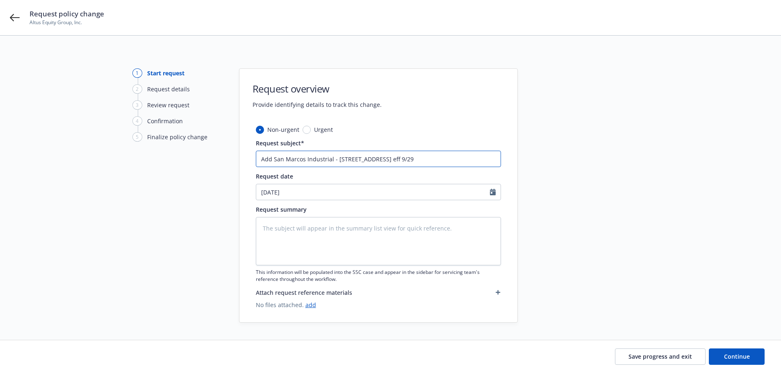
type input "Add San Marcos Industrial - [STREET_ADDRESS] eff 9/29/"
type textarea "x"
type input "Add San Marcos Industrial - [STREET_ADDRESS] eff 9/29/2"
type textarea "x"
type input "Add San Marcos Industrial - [STREET_ADDRESS] eff [DATE]"
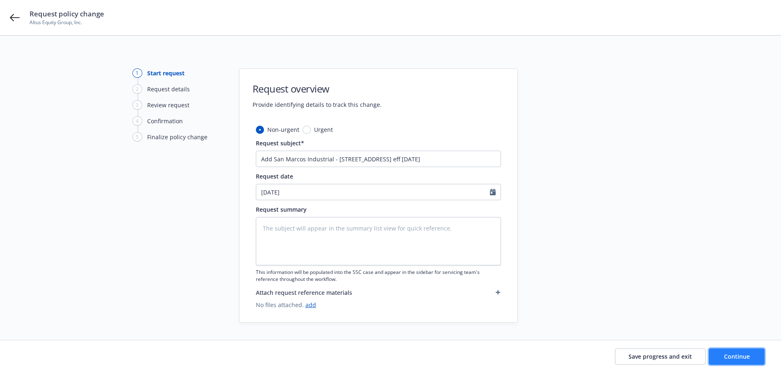
click at [734, 359] on span "Continue" at bounding box center [737, 357] width 26 height 8
type textarea "x"
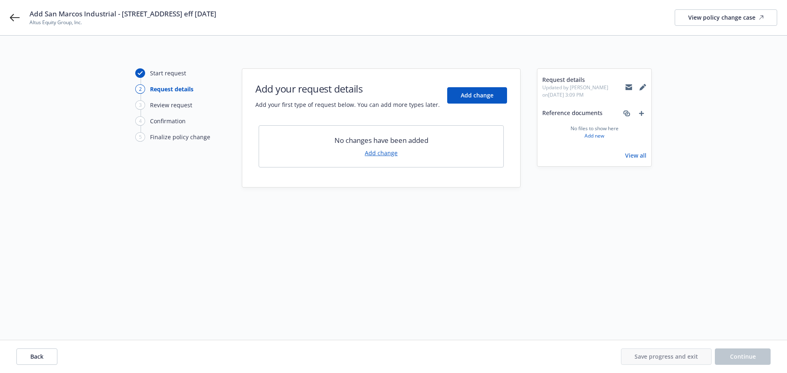
click at [391, 155] on link "Add change" at bounding box center [381, 153] width 33 height 9
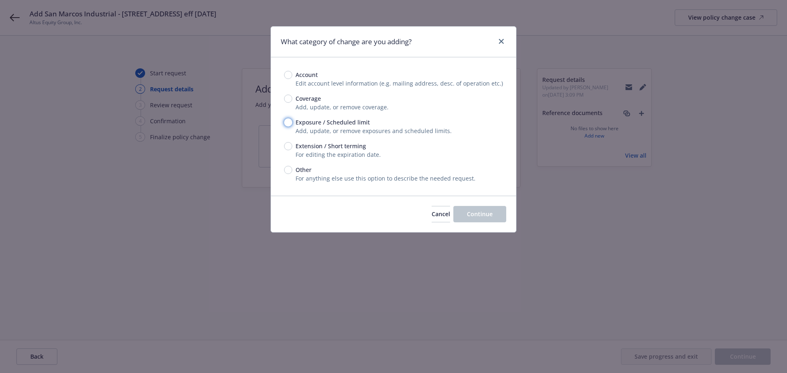
click at [291, 125] on input "Exposure / Scheduled limit" at bounding box center [288, 122] width 8 height 8
radio input "true"
click at [482, 213] on span "Continue" at bounding box center [480, 214] width 26 height 8
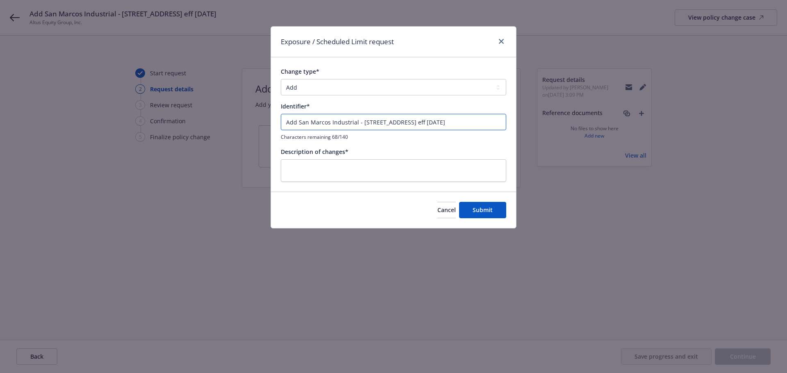
drag, startPoint x: 472, startPoint y: 121, endPoint x: 282, endPoint y: 120, distance: 189.3
click at [282, 120] on input "Add San Marcos Industrial - [STREET_ADDRESS] eff [DATE]" at bounding box center [393, 122] width 225 height 16
click at [299, 173] on textarea at bounding box center [393, 170] width 225 height 23
paste textarea "Add San Marcos Industrial - [STREET_ADDRESS] eff [DATE]"
type textarea "x"
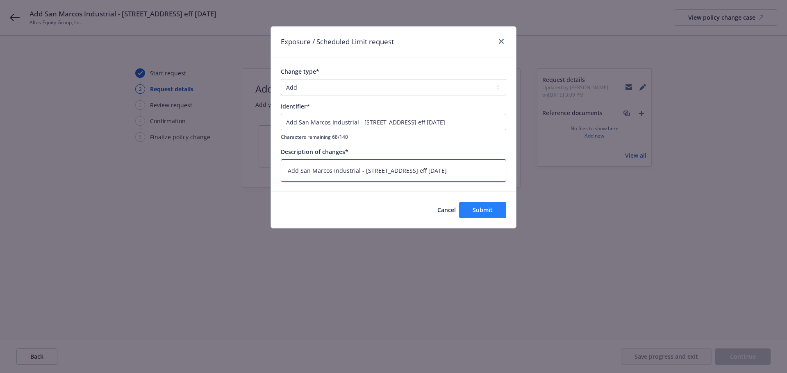
type textarea "Add San Marcos Industrial - [STREET_ADDRESS] eff [DATE]"
click at [482, 212] on span "Submit" at bounding box center [483, 210] width 20 height 8
type textarea "x"
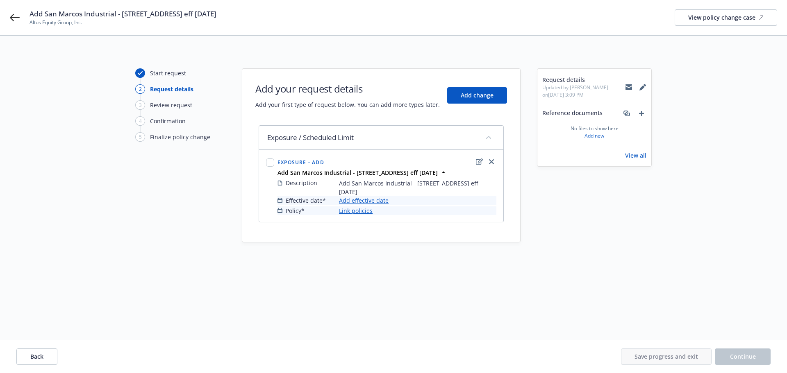
click at [351, 202] on link "Add effective date" at bounding box center [364, 200] width 50 height 9
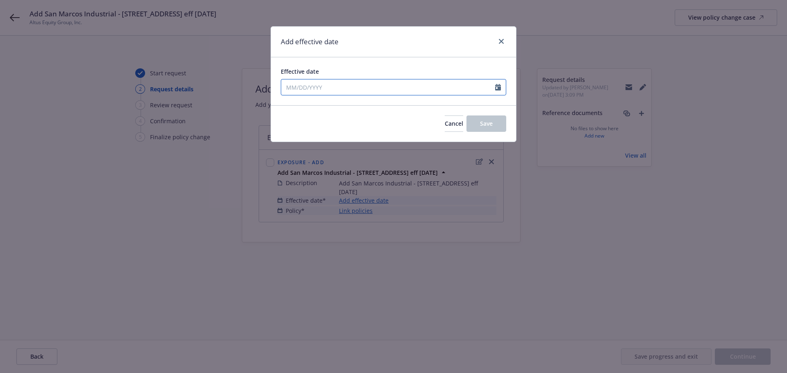
click at [309, 88] on input "Effective date" at bounding box center [388, 88] width 214 height 16
select select "9"
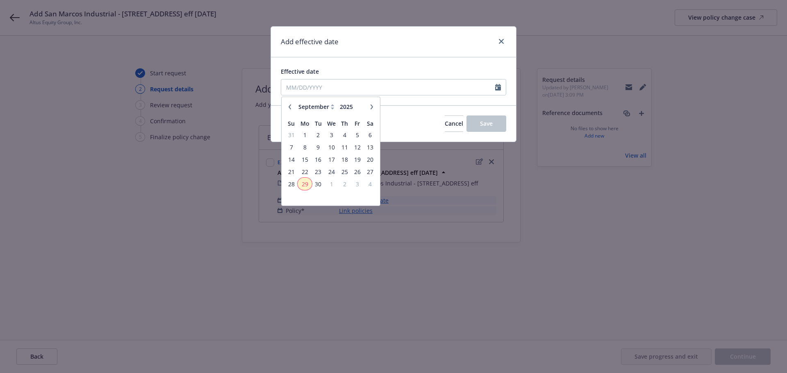
click at [302, 186] on span "29" at bounding box center [304, 184] width 12 height 10
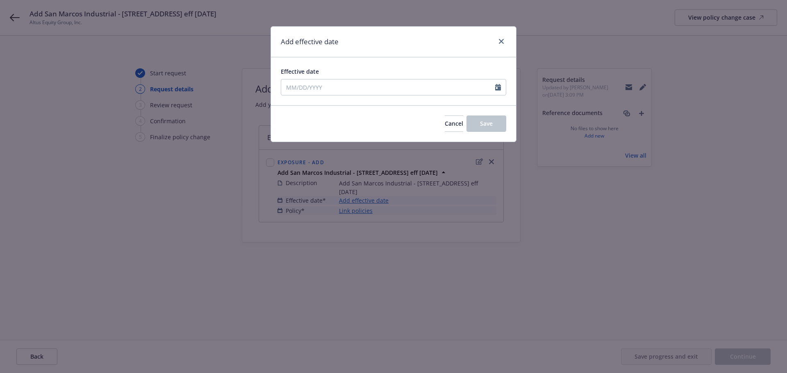
type input "[DATE]"
click at [478, 125] on button "Save" at bounding box center [486, 124] width 40 height 16
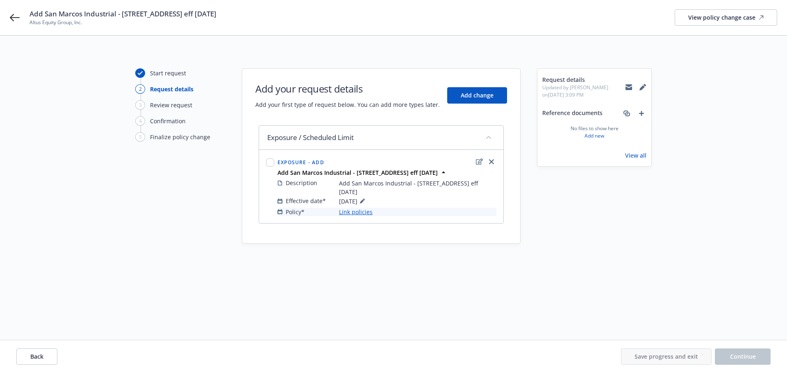
click at [349, 214] on link "Link policies" at bounding box center [356, 212] width 34 height 9
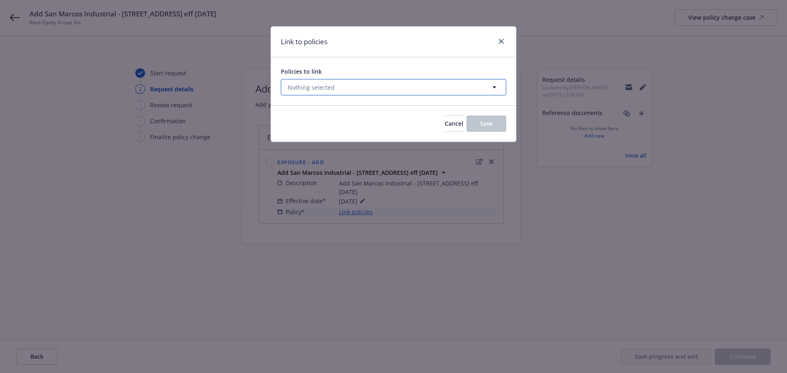
click at [305, 88] on span "Nothing selected" at bounding box center [311, 87] width 47 height 9
select select "ACTIVE"
type input "z"
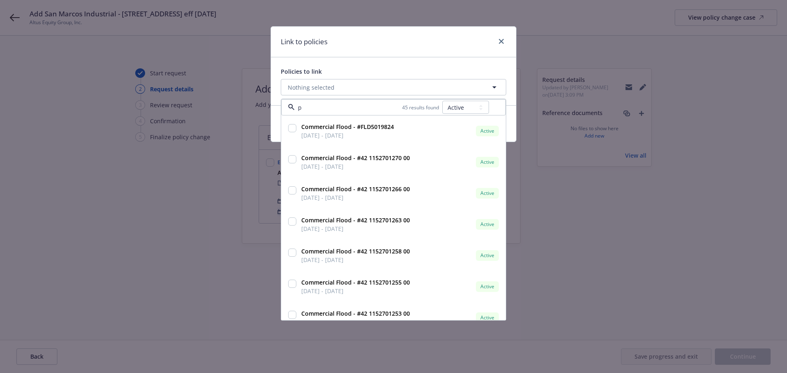
type input "pa"
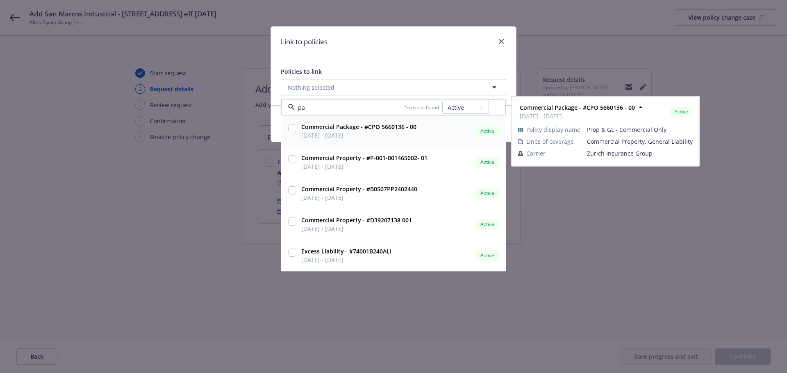
click at [366, 132] on span "[DATE] - [DATE]" at bounding box center [358, 135] width 115 height 9
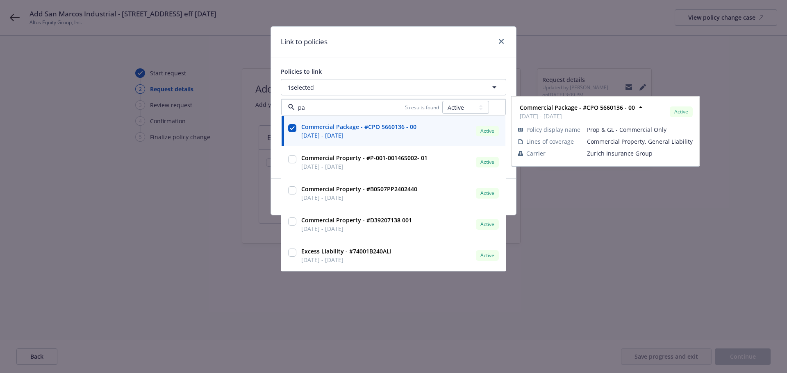
click at [362, 131] on strong "Commercial Package - #CPO 5660136 - 00" at bounding box center [358, 127] width 115 height 8
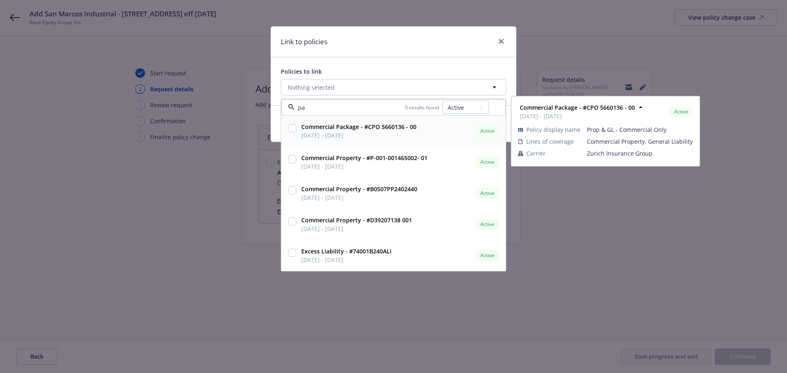
click at [362, 131] on strong "Commercial Package - #CPO 5660136 - 00" at bounding box center [358, 127] width 115 height 8
checkbox input "true"
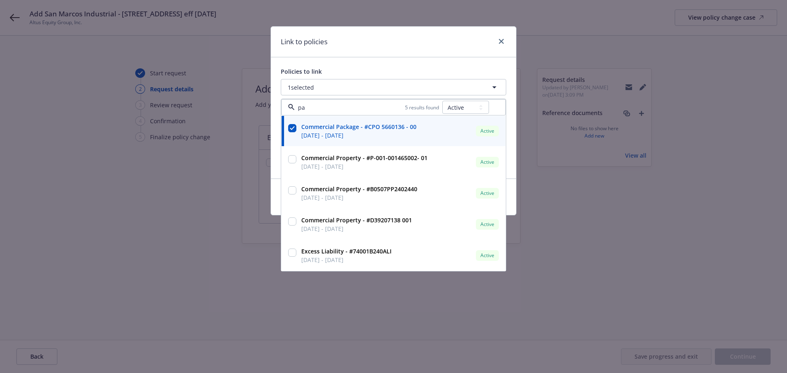
type input "pa"
click at [398, 69] on div "Policies to link" at bounding box center [393, 71] width 225 height 9
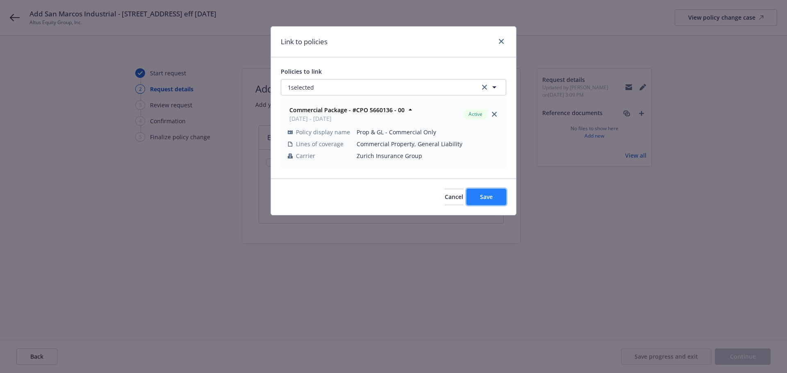
click at [494, 196] on button "Save" at bounding box center [486, 197] width 40 height 16
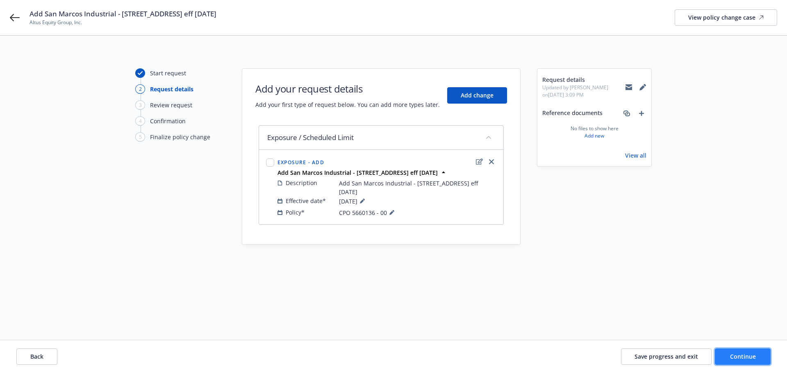
click at [727, 353] on button "Continue" at bounding box center [743, 357] width 56 height 16
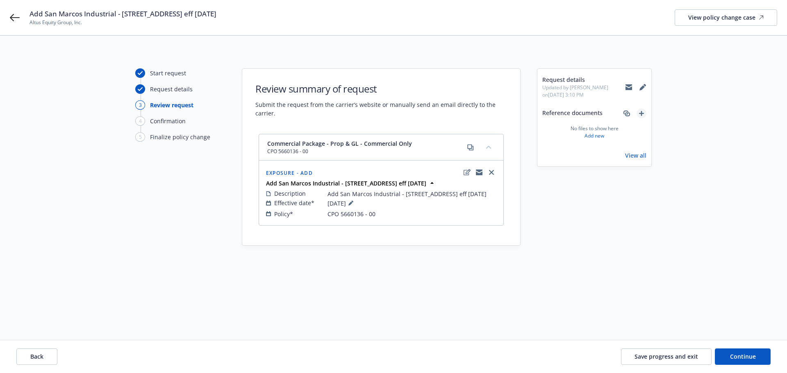
click at [641, 114] on icon "add" at bounding box center [641, 113] width 5 height 5
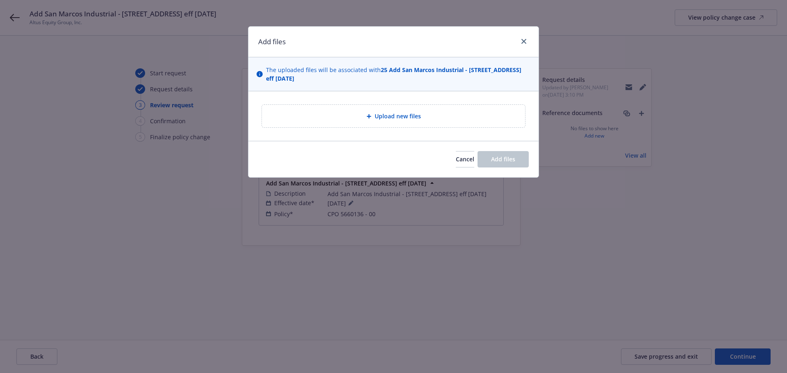
type textarea "x"
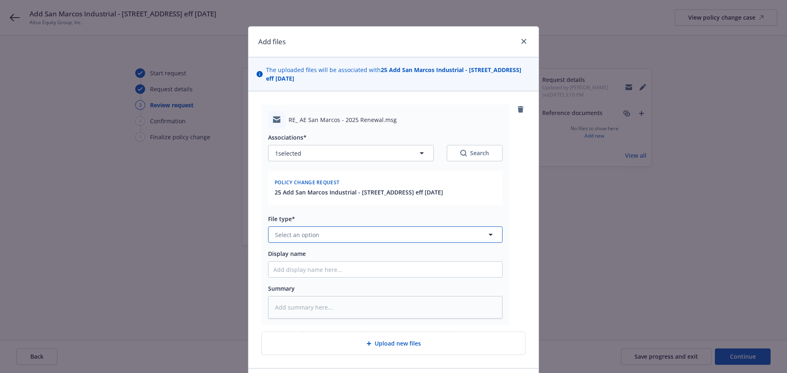
click at [325, 230] on button "Select an option" at bounding box center [385, 235] width 234 height 16
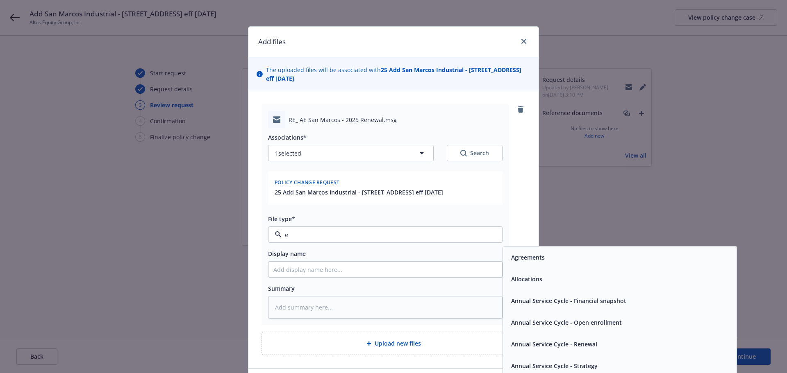
type input "em"
drag, startPoint x: 517, startPoint y: 280, endPoint x: 396, endPoint y: 273, distance: 121.5
click at [517, 280] on span "Email" at bounding box center [518, 279] width 15 height 9
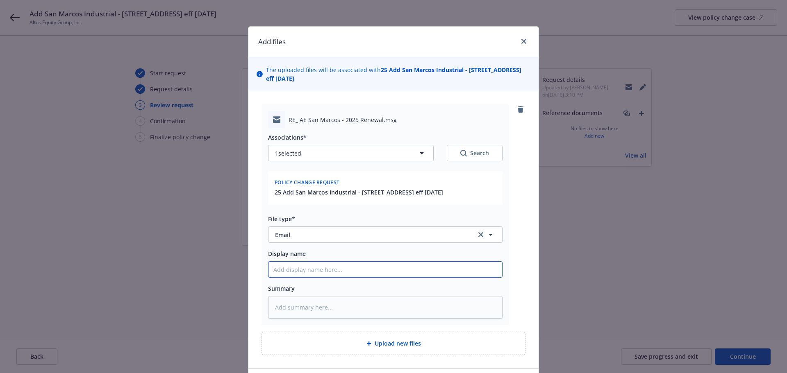
click at [302, 273] on input "Display name" at bounding box center [385, 270] width 234 height 16
type textarea "x"
type input "Em"
type textarea "x"
type input "Em"
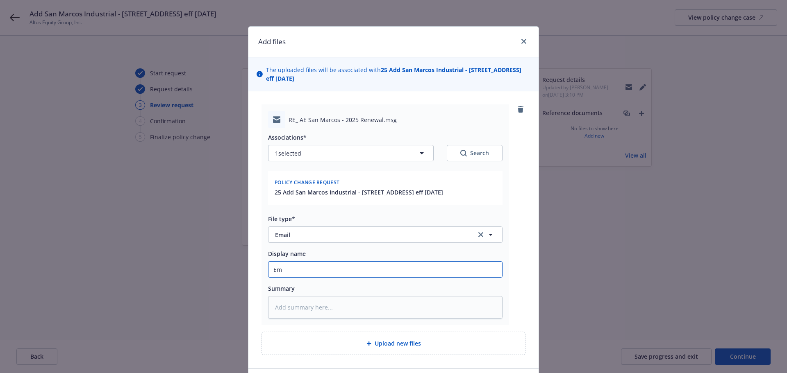
type textarea "x"
type input "Em f"
type textarea "x"
type input "Em"
type textarea "x"
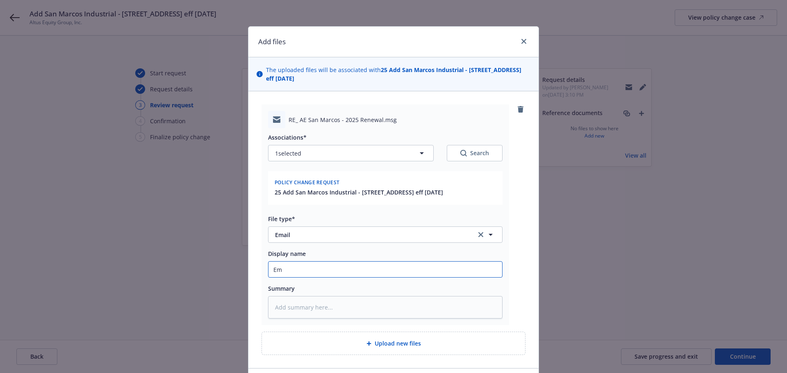
type input "Em"
type textarea "x"
type input "E"
type textarea "x"
type input "EM"
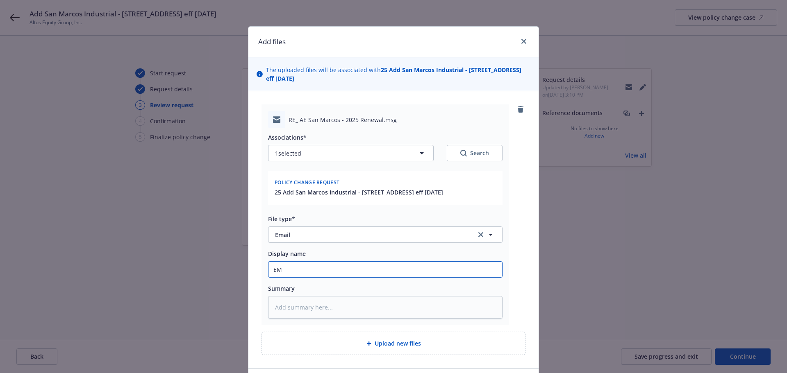
type textarea "x"
type input "EM"
type textarea "x"
type input "EM f"
type textarea "x"
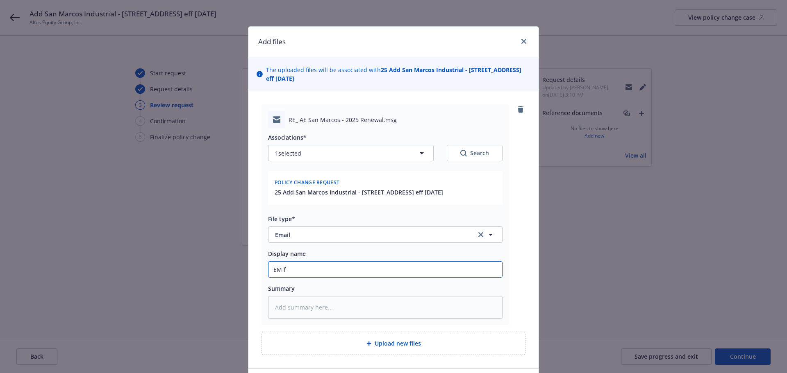
type input "EM fr"
type textarea "x"
type input "EM fro"
type textarea "x"
type input "EM from"
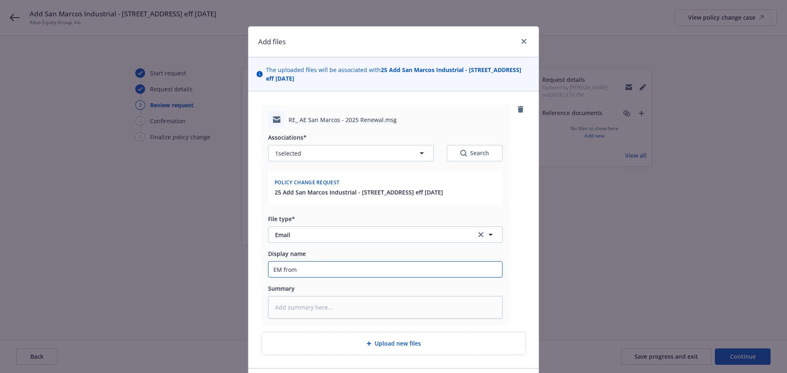
type textarea "x"
type input "EM from"
type textarea "x"
type input "EM from C"
type textarea "x"
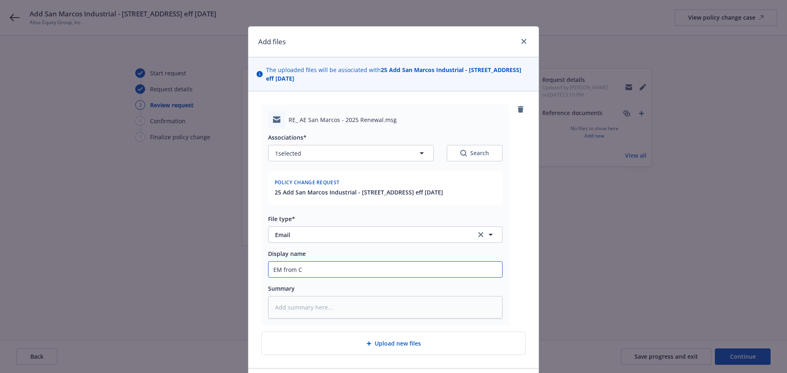
type input "EM from Cl"
type textarea "x"
type input "EM from Cli"
type textarea "x"
type input "EM from Clie"
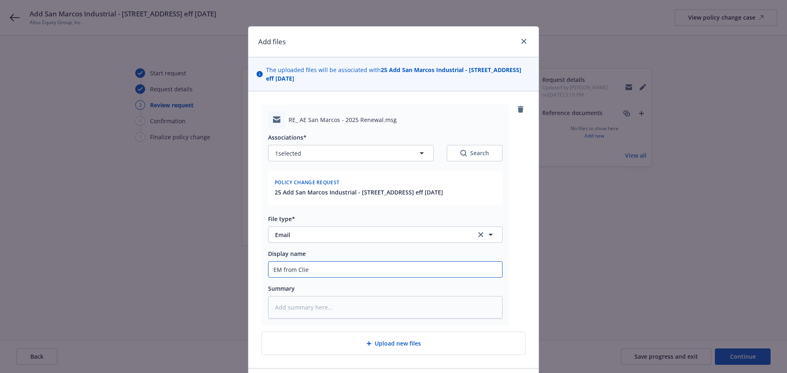
type textarea "x"
type input "EM from Client"
type textarea "x"
type input "EM from Client"
type textarea "x"
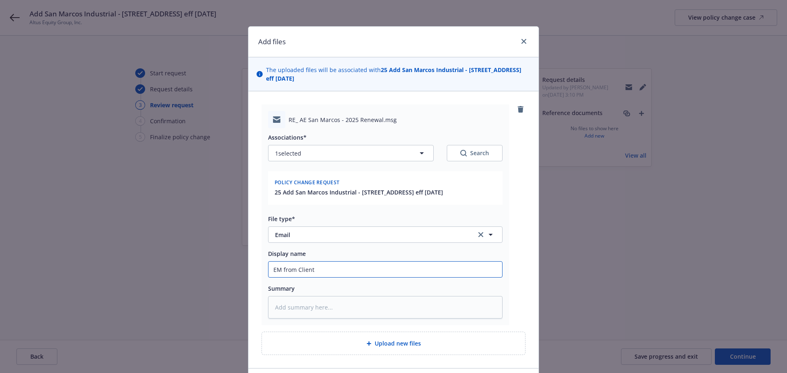
type input "EM from Client w"
type textarea "x"
type input "EM from Client wi"
type textarea "x"
type input "EM from Client wit"
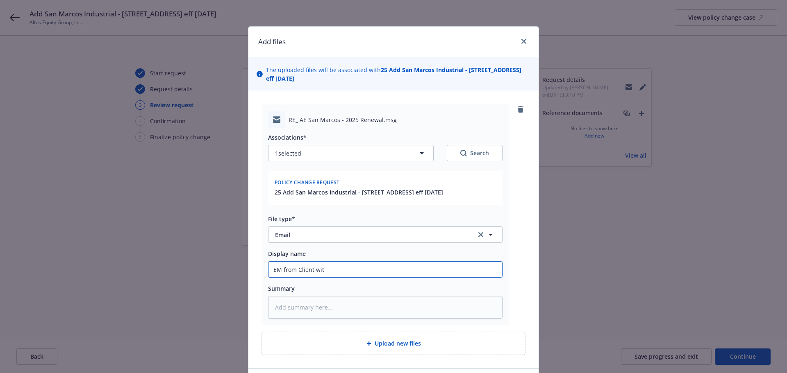
type textarea "x"
type input "EM from Client with"
type textarea "x"
type input "EM from Client with"
type textarea "x"
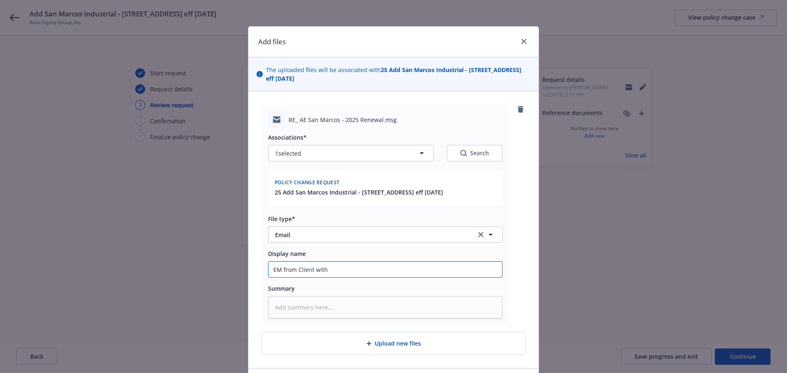
type input "EM from Client with"
type textarea "x"
type input "EM from Client wit"
type textarea "x"
type input "EM from Client wi"
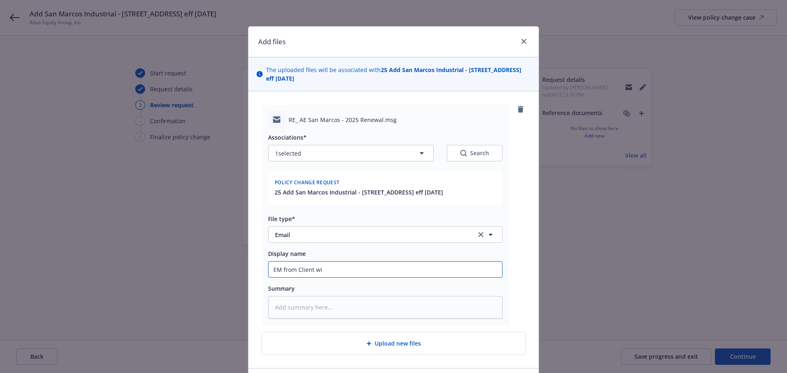
type textarea "x"
type input "EM from Client w"
type textarea "x"
type input "EM from Client"
type textarea "x"
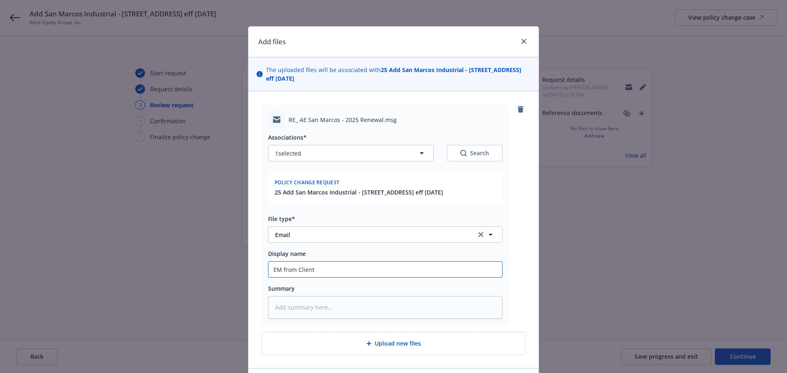
type input "EM from Client"
type textarea "x"
type input "EM from [GEOGRAPHIC_DATA]"
type textarea "x"
type input "EM from Clie"
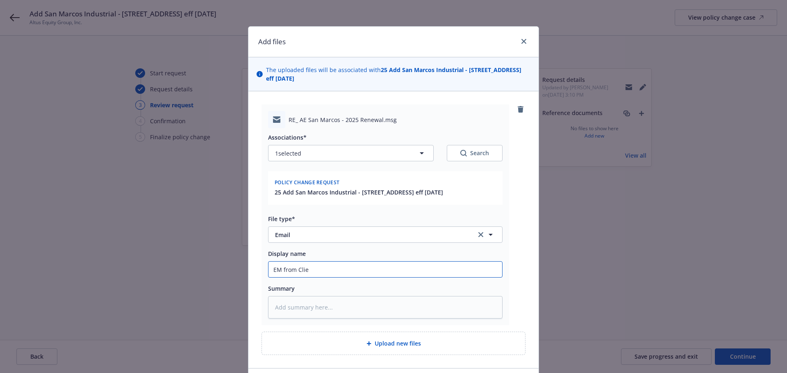
type textarea "x"
type input "EM from Cli"
type textarea "x"
type input "EM from Cl"
type textarea "x"
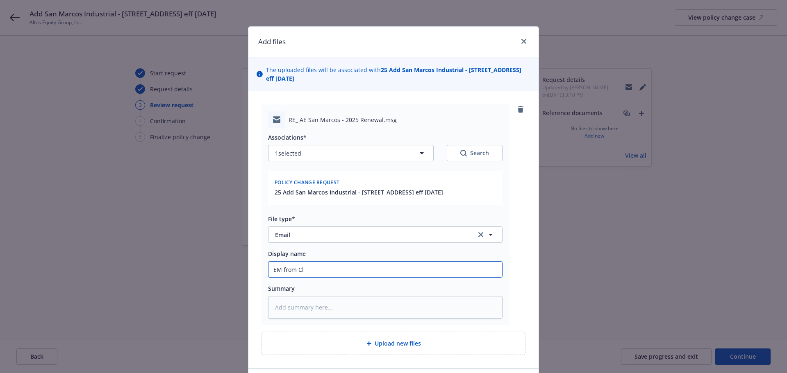
type input "EM from C"
type textarea "x"
type input "EM from"
type textarea "x"
type input "EM fro"
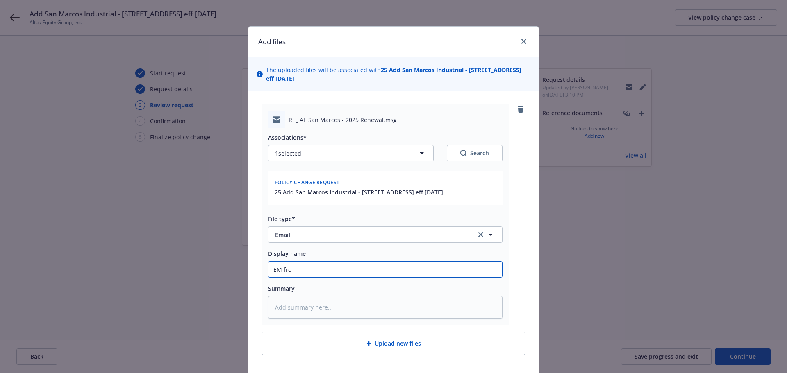
type textarea "x"
type input "EM fr"
type textarea "x"
type input "EM f"
type textarea "x"
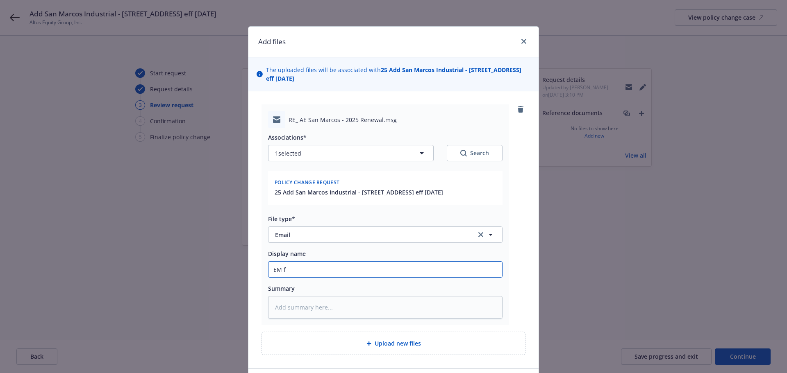
type input "EM"
type textarea "x"
type input "EM R"
type textarea "x"
type input "EM Req"
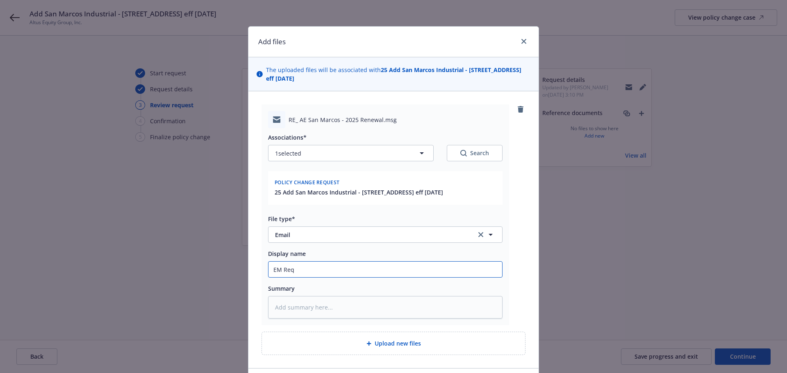
type textarea "x"
type input "EM Requ"
type textarea "x"
type input "[PERSON_NAME]"
type textarea "x"
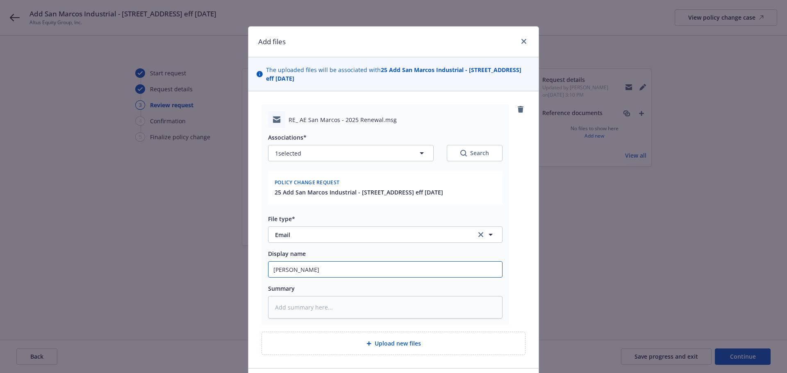
type input "EM Reques"
type textarea "x"
type input "EM Request"
type textarea "x"
type input "EM Request f"
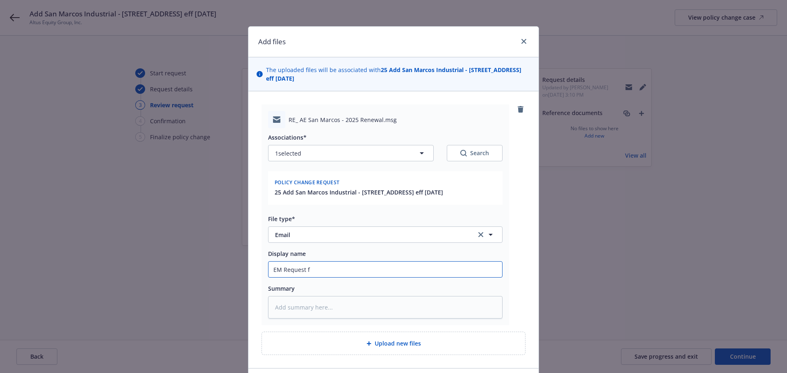
type textarea "x"
type input "EM Request fr"
type textarea "x"
type input "EM Request fro"
type textarea "x"
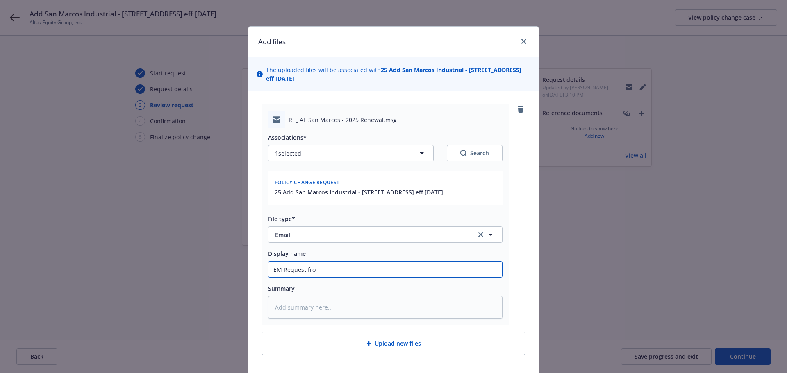
type input "EM Request from"
type textarea "x"
type input "EM Request from C"
type textarea "x"
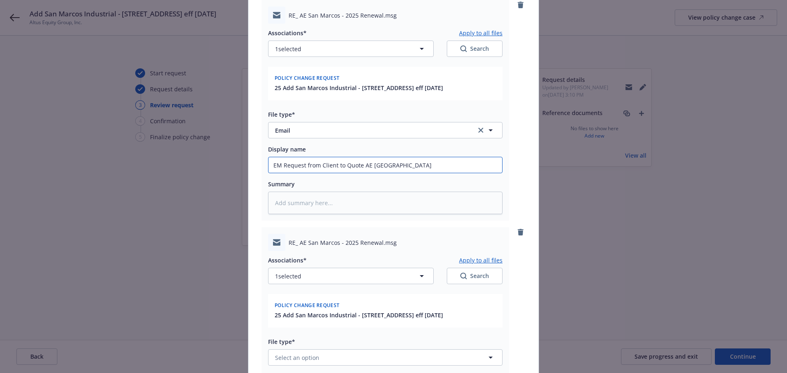
scroll to position [222, 0]
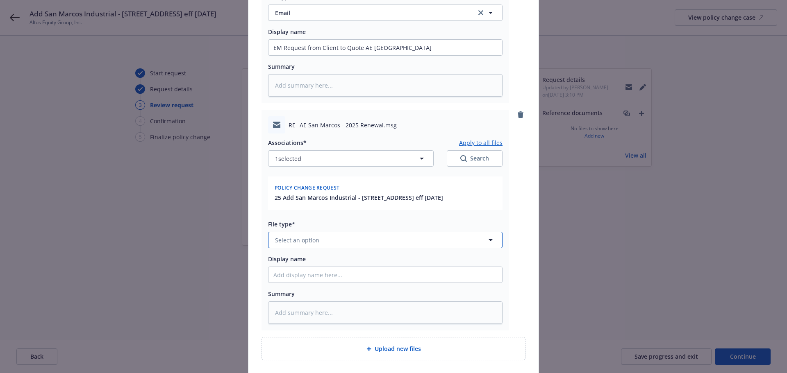
click at [336, 240] on button "Select an option" at bounding box center [385, 240] width 234 height 16
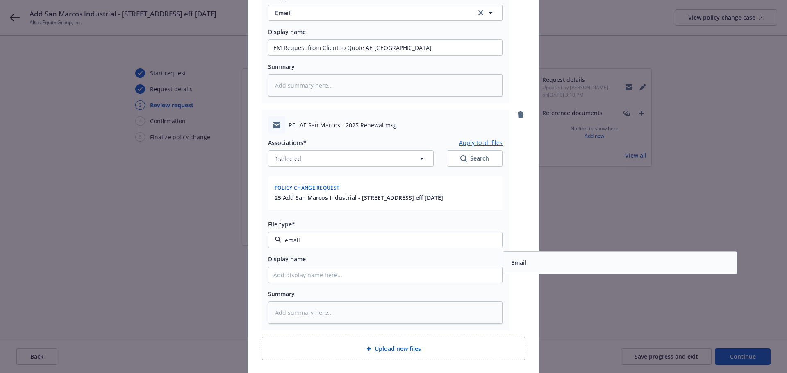
click at [526, 259] on div "Email" at bounding box center [620, 263] width 224 height 12
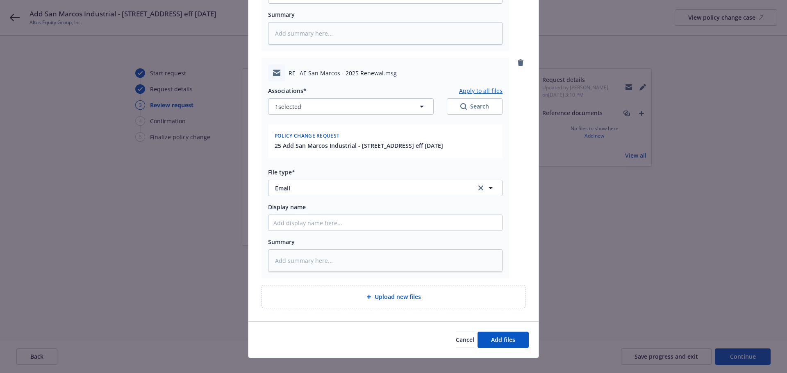
scroll to position [286, 0]
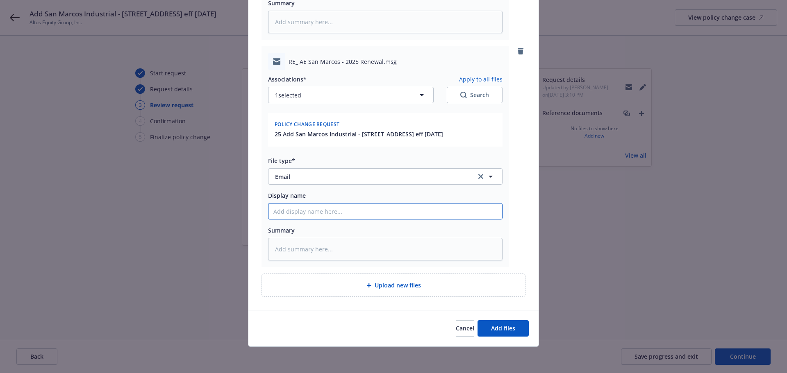
click at [294, 208] on input "Display name" at bounding box center [385, 212] width 234 height 16
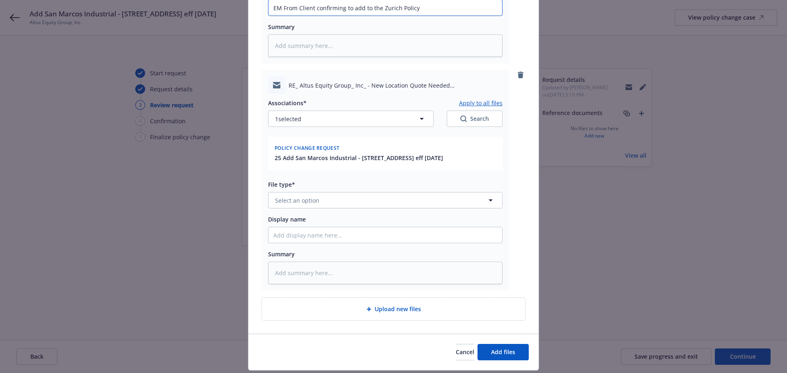
scroll to position [513, 0]
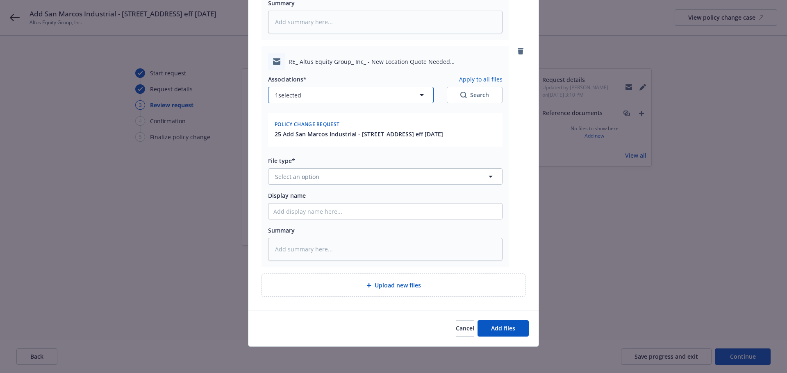
click at [420, 93] on icon "button" at bounding box center [422, 95] width 10 height 10
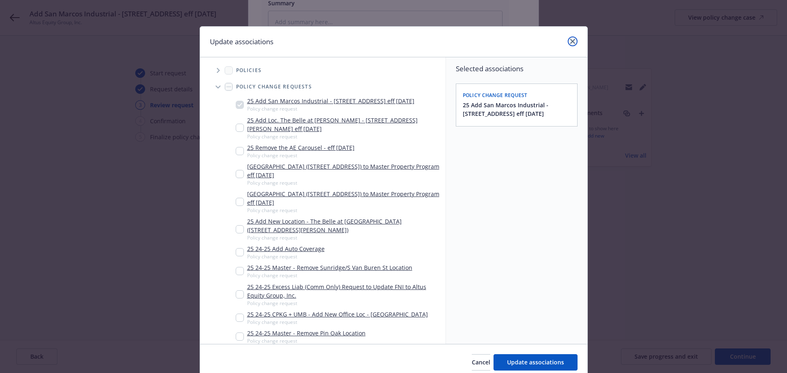
click at [570, 40] on icon "close" at bounding box center [572, 41] width 5 height 5
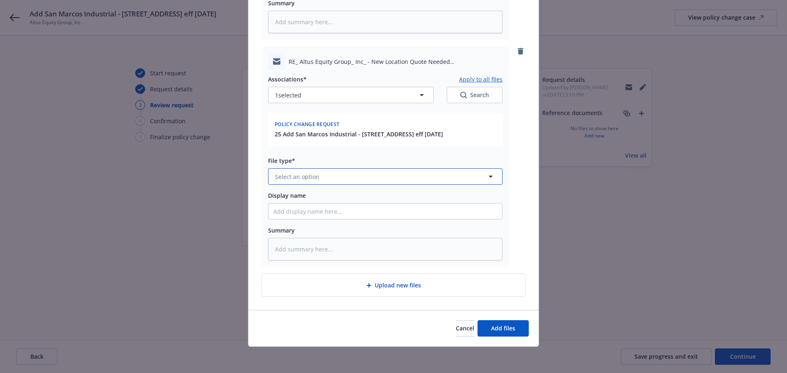
click at [488, 176] on icon "button" at bounding box center [490, 177] width 4 height 2
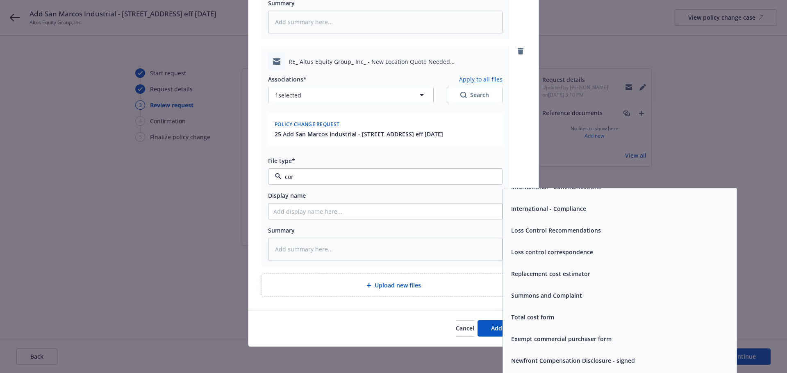
scroll to position [0, 0]
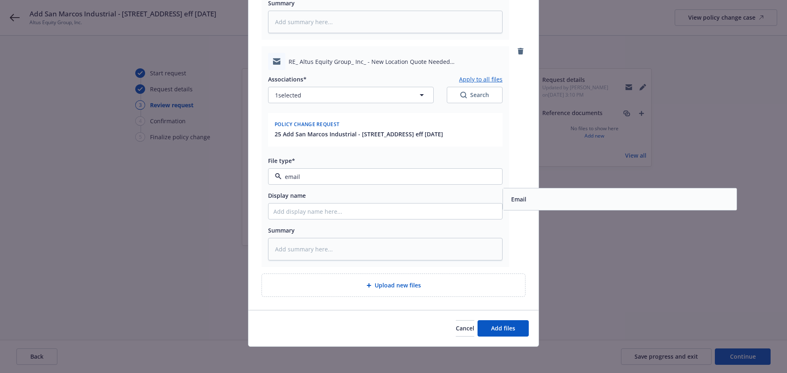
click at [514, 198] on span "Email" at bounding box center [518, 199] width 15 height 9
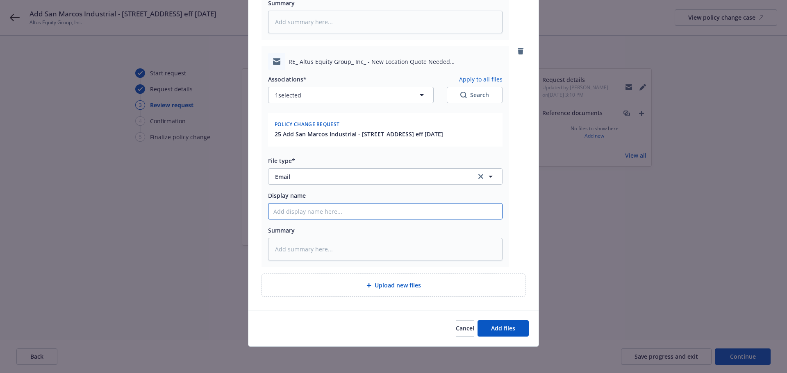
click at [280, 206] on input "Display name" at bounding box center [385, 212] width 234 height 16
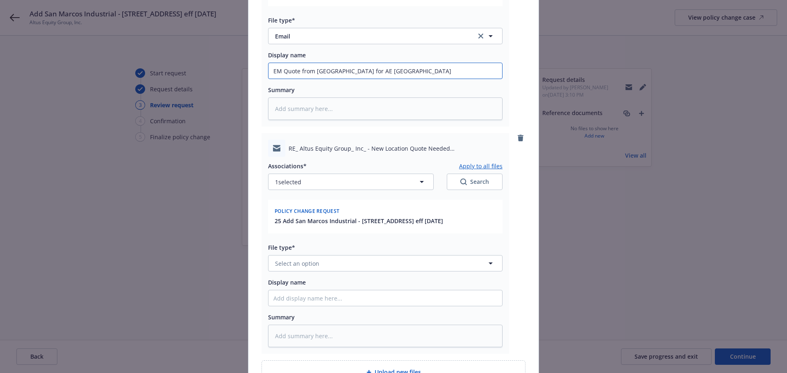
scroll to position [677, 0]
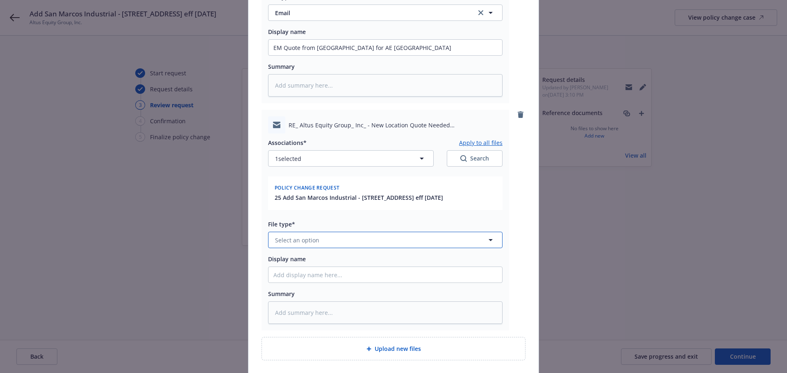
click at [309, 239] on span "Select an option" at bounding box center [297, 240] width 44 height 9
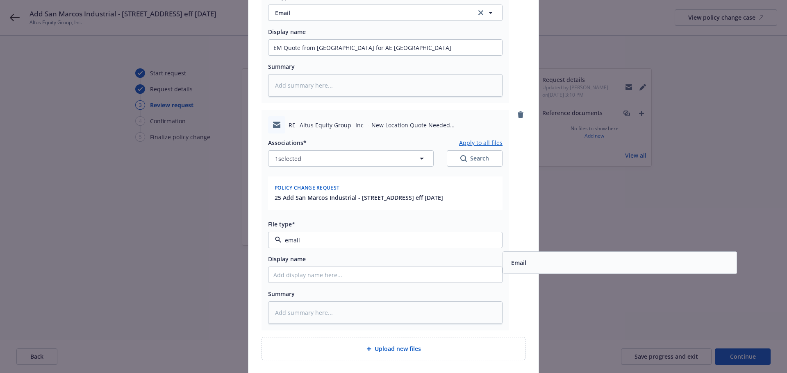
click at [557, 265] on div "Email" at bounding box center [620, 263] width 224 height 12
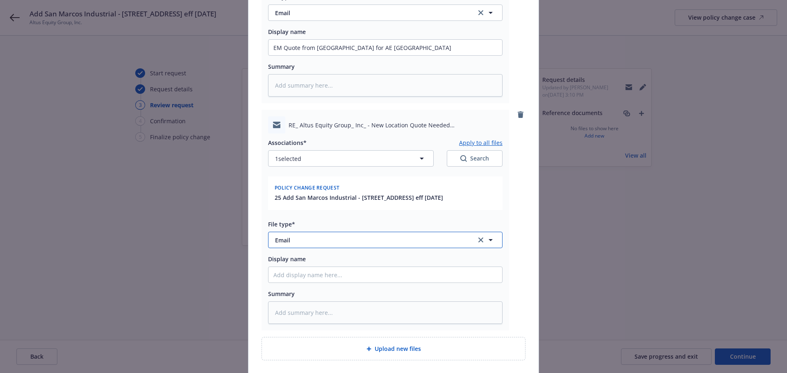
click at [384, 245] on button "Email" at bounding box center [385, 240] width 234 height 16
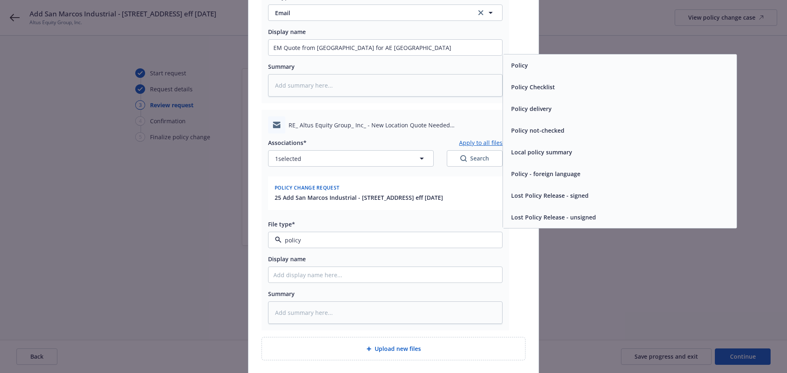
click at [303, 236] on input "policy" at bounding box center [384, 240] width 204 height 9
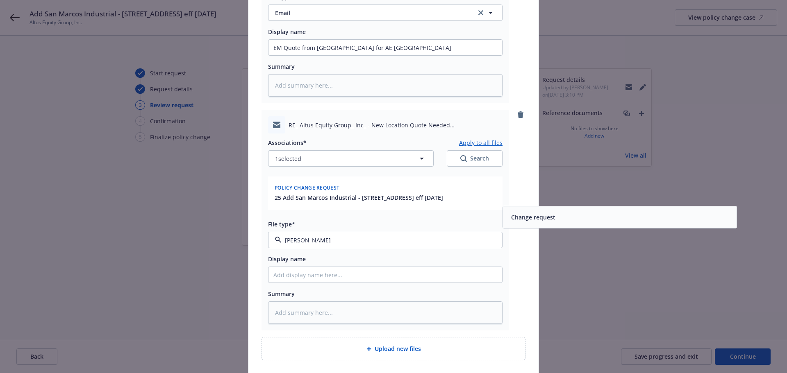
click at [531, 220] on span "Change request" at bounding box center [533, 217] width 44 height 9
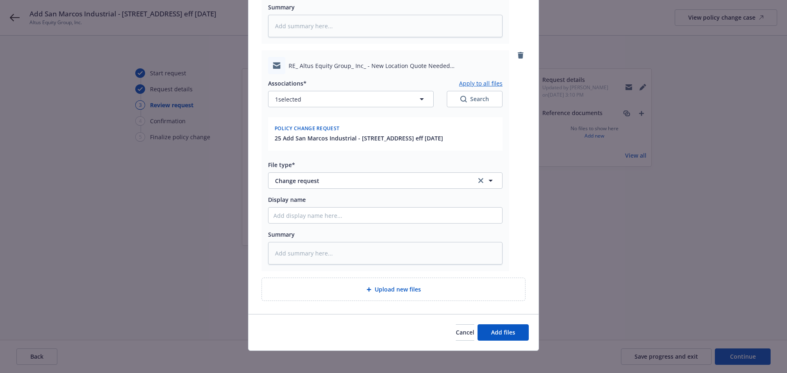
scroll to position [741, 0]
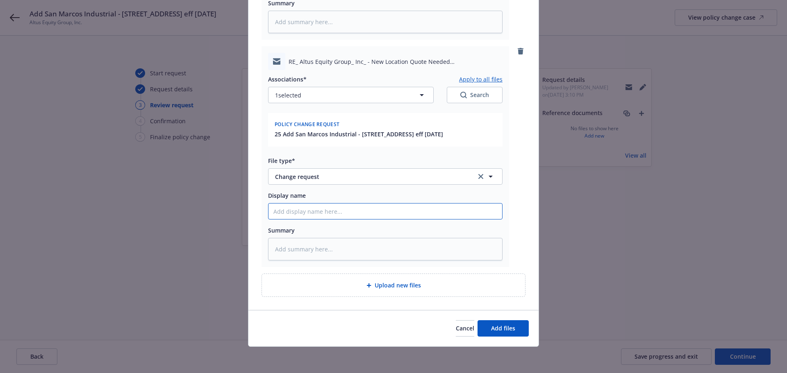
click at [292, 211] on input "Display name" at bounding box center [385, 212] width 234 height 16
click at [510, 333] on button "Add files" at bounding box center [502, 328] width 51 height 16
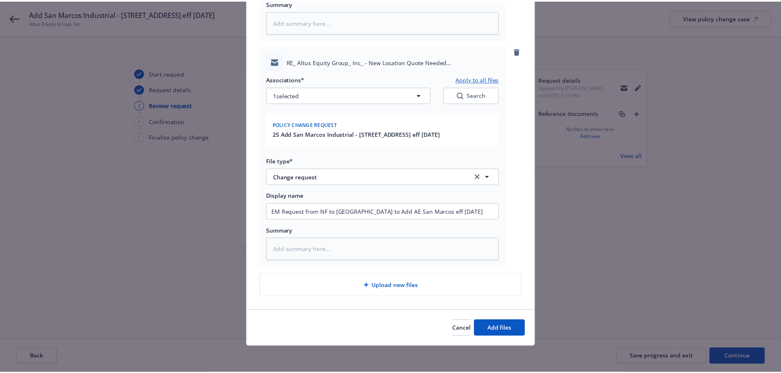
scroll to position [711, 0]
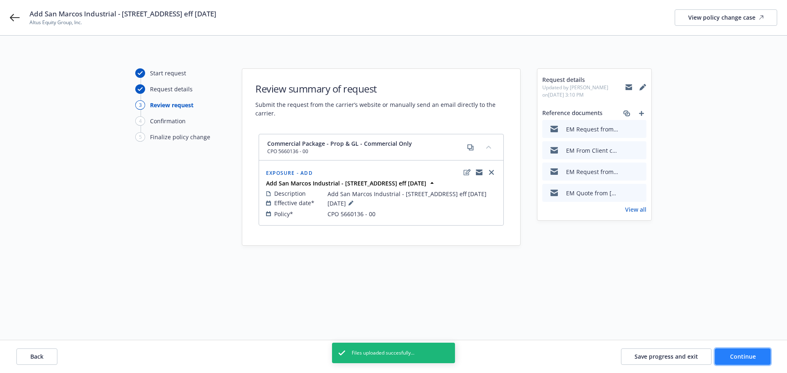
click at [745, 357] on span "Continue" at bounding box center [743, 357] width 26 height 8
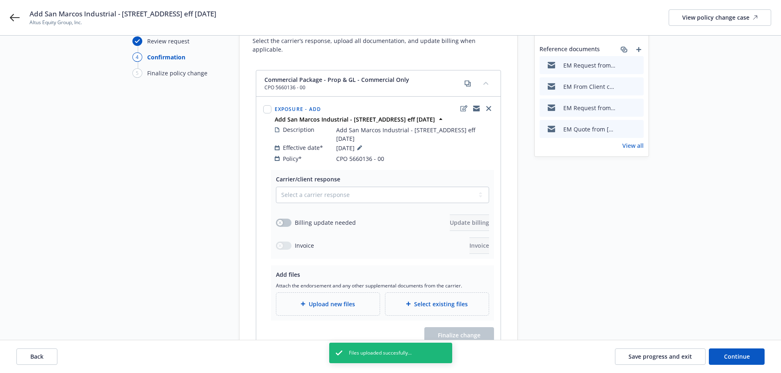
scroll to position [82, 0]
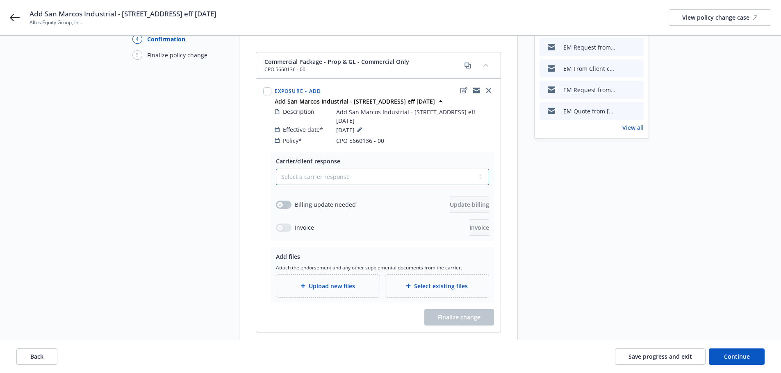
click at [482, 170] on select "Select a carrier response Accepted Accepted with revision No endorsement needed…" at bounding box center [382, 177] width 213 height 16
click at [588, 198] on div "Request details Updated by [PERSON_NAME] on [DATE] 3:14 PM Reference documents …" at bounding box center [591, 169] width 115 height 366
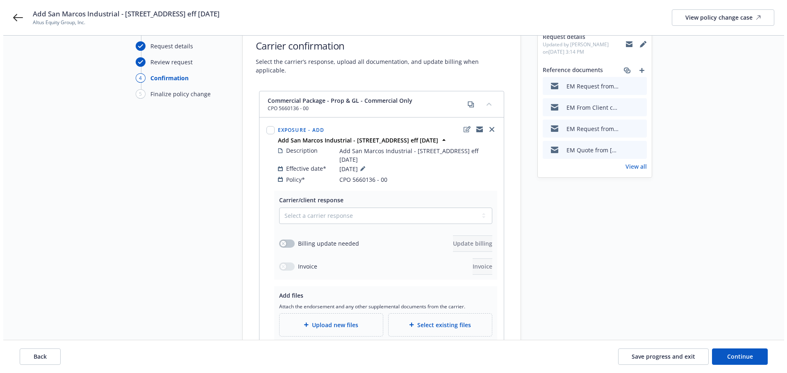
scroll to position [0, 0]
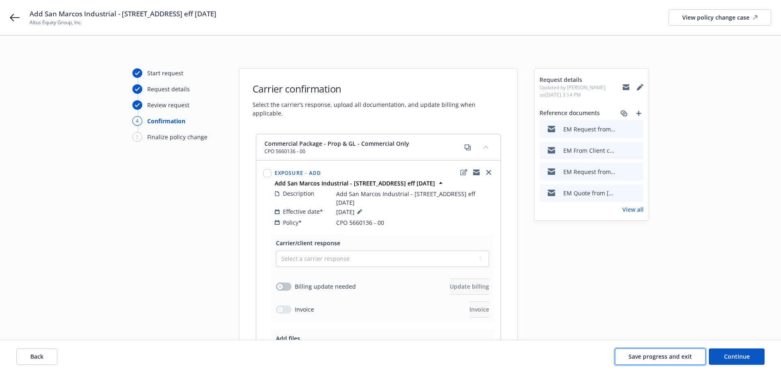
click at [669, 361] on button "Save progress and exit" at bounding box center [660, 357] width 91 height 16
